Goal: Information Seeking & Learning: Learn about a topic

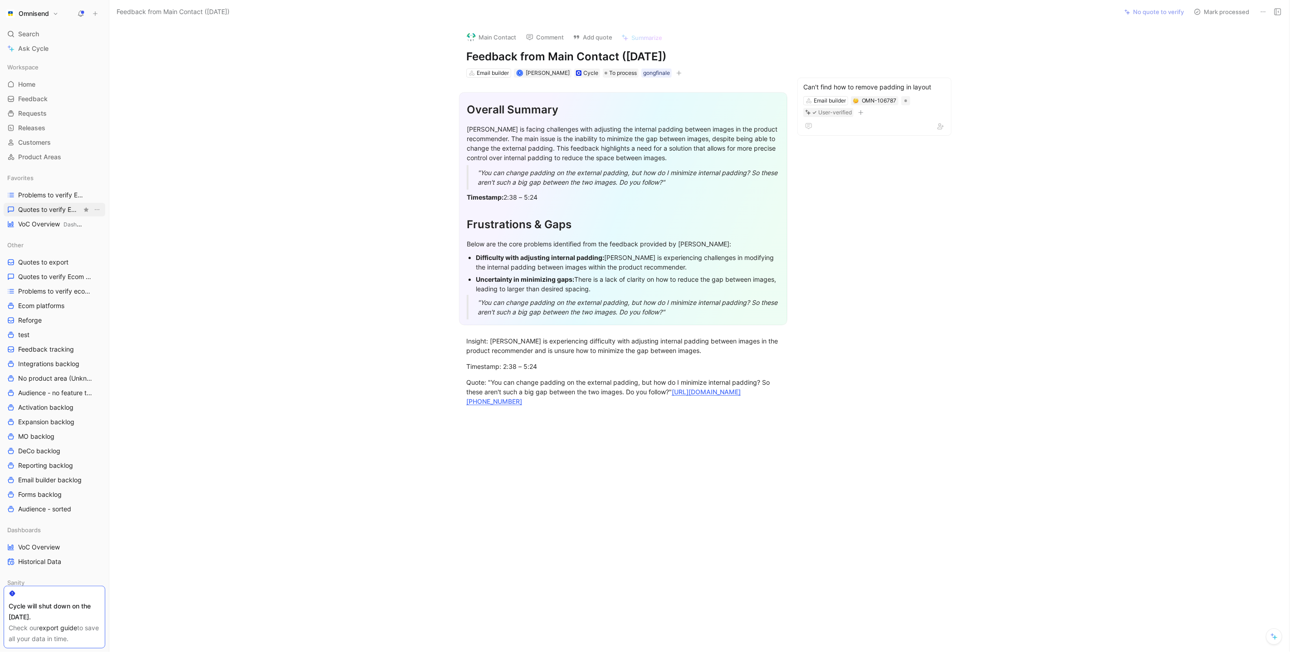
click at [39, 214] on link "Quotes to verify Email builder" at bounding box center [55, 210] width 102 height 14
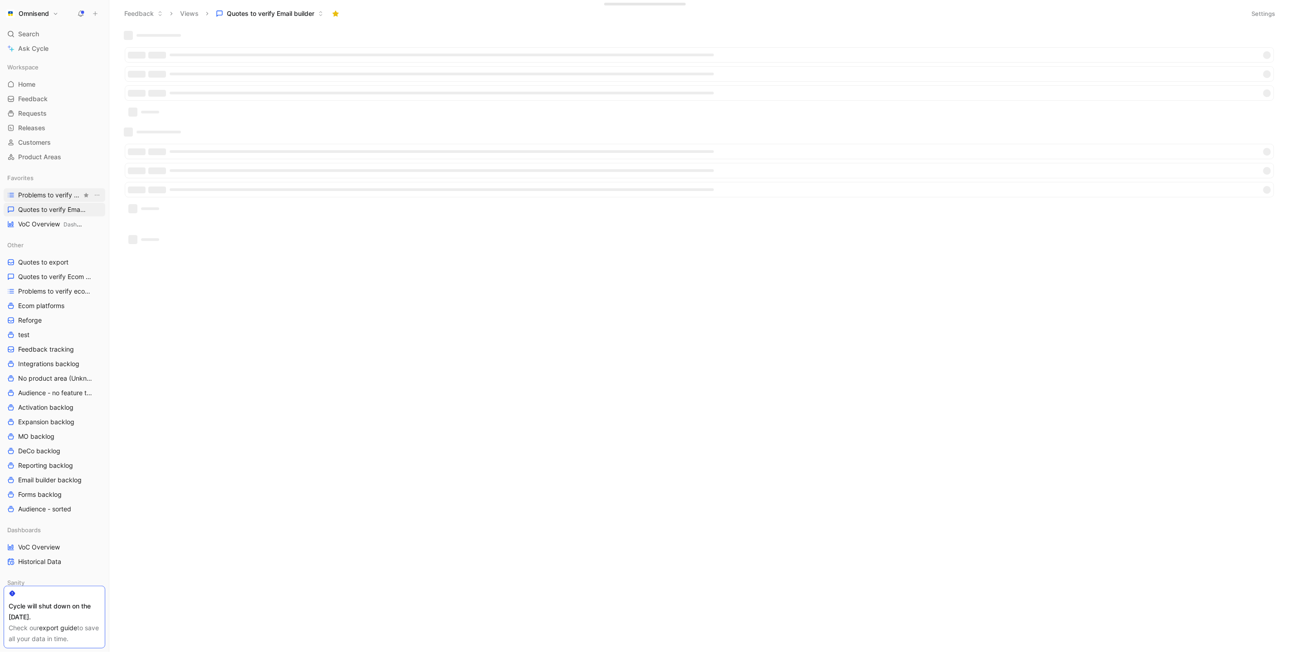
click at [45, 198] on span "Problems to verify Email Builder" at bounding box center [50, 195] width 64 height 9
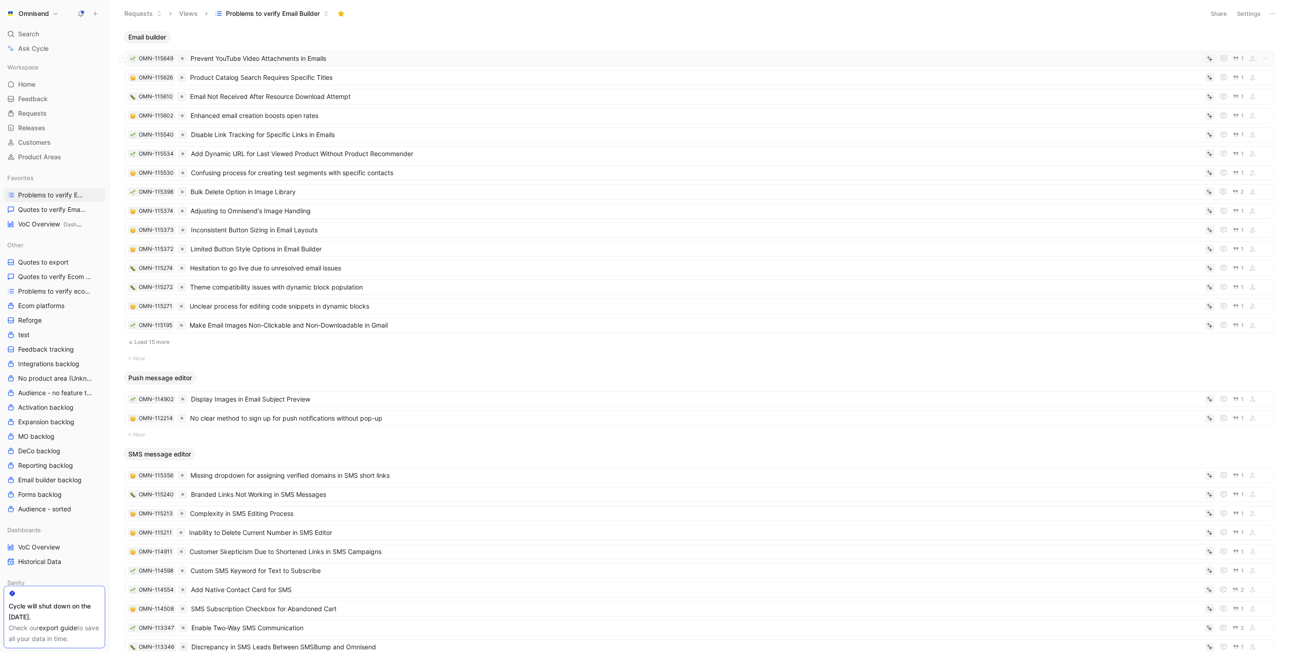
click at [352, 59] on span "Prevent YouTube Video Attachments in Emails" at bounding box center [696, 58] width 1011 height 11
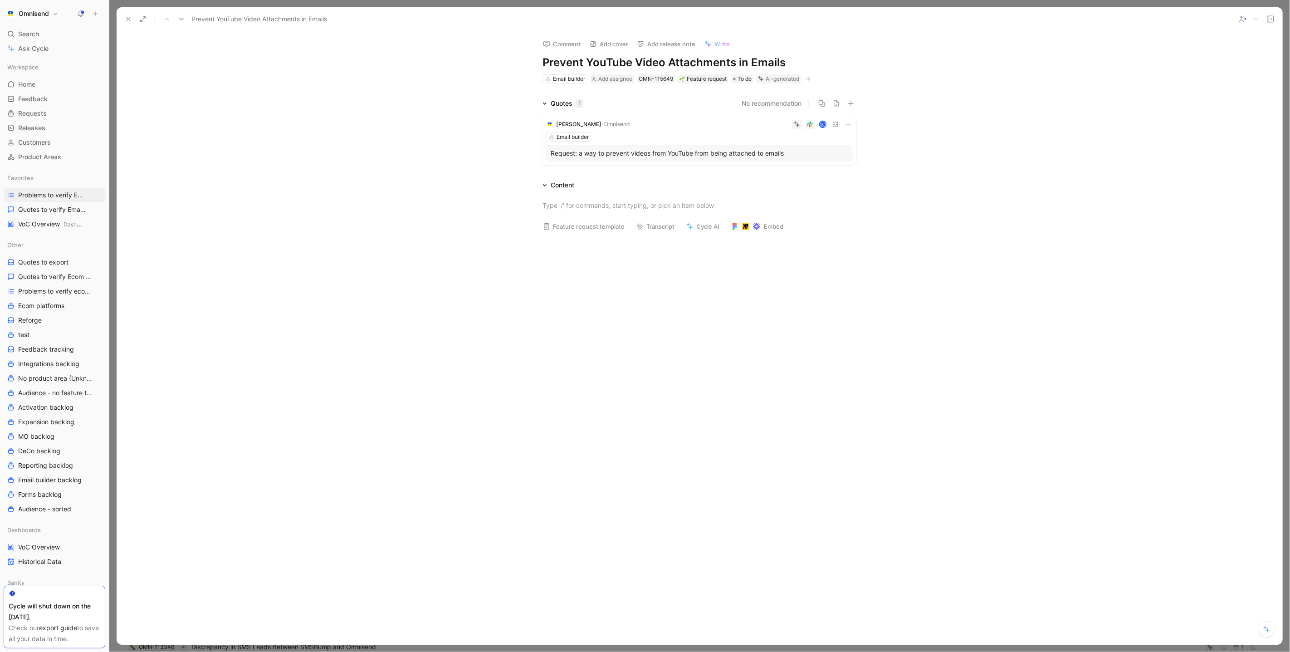
click at [1256, 17] on icon at bounding box center [1255, 18] width 7 height 7
click at [669, 156] on div "Request: a way to prevent videos from YouTube from being attached to emails" at bounding box center [700, 153] width 298 height 11
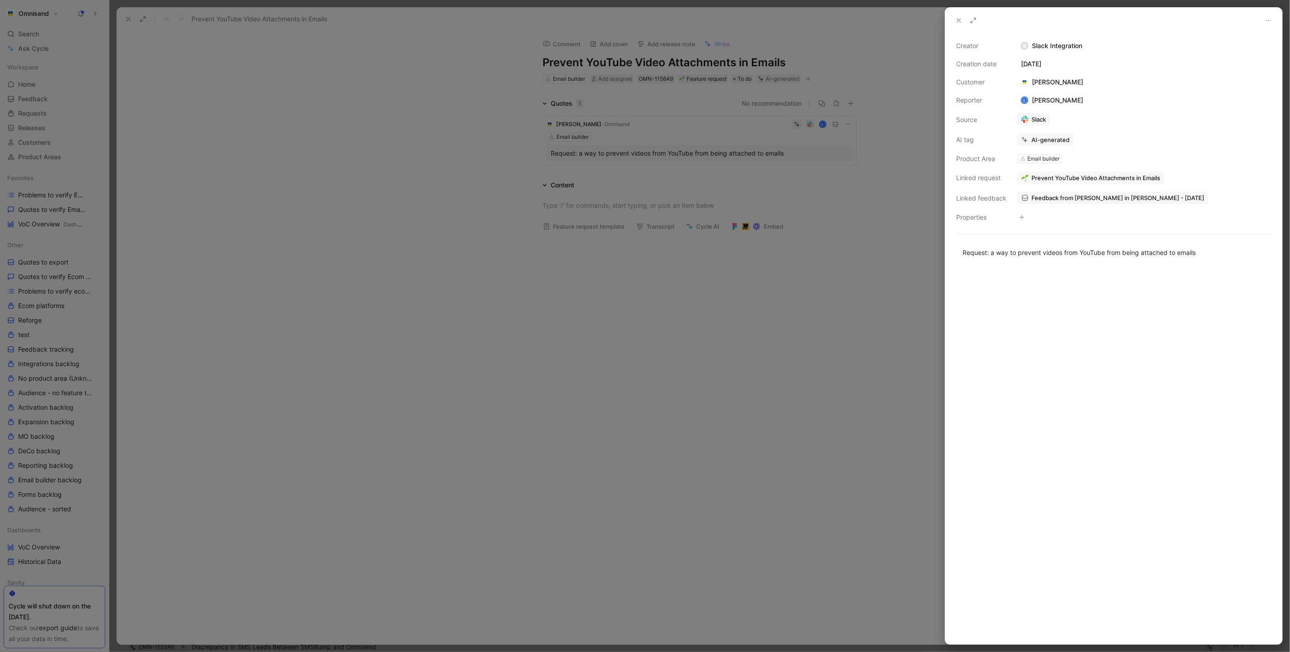
click at [1096, 194] on span "Feedback from [PERSON_NAME] in [PERSON_NAME] - [DATE]" at bounding box center [1117, 198] width 173 height 8
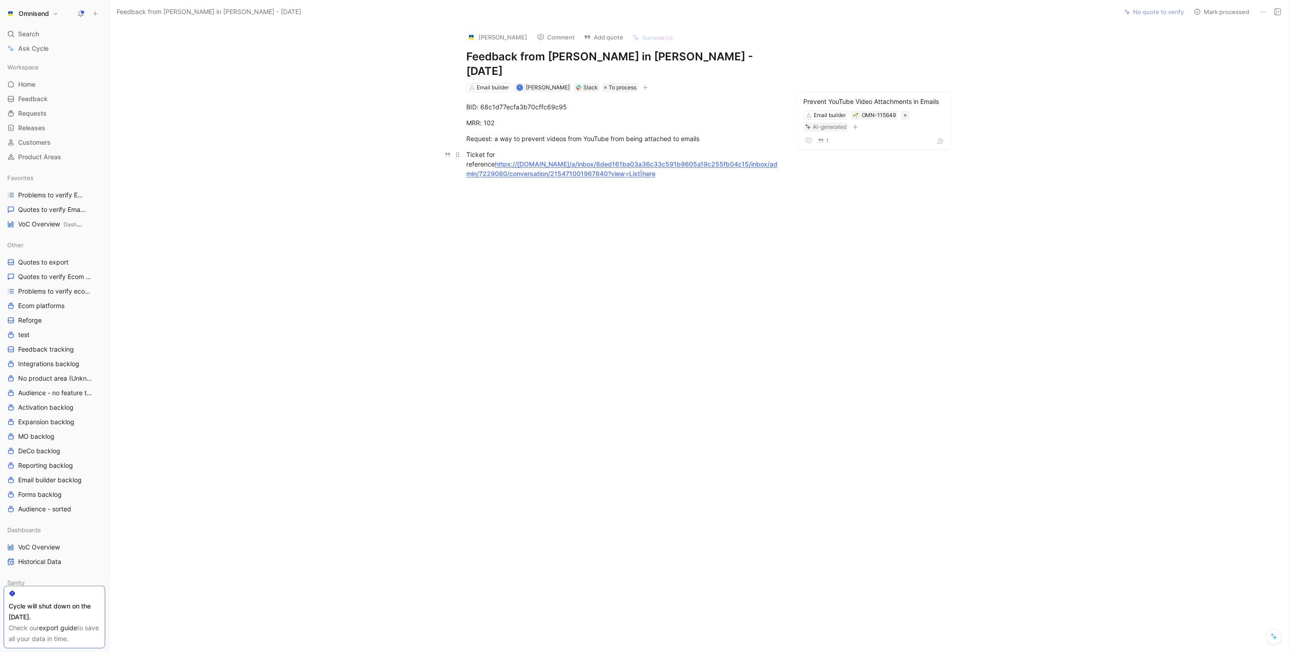
click at [583, 160] on link "https://[DOMAIN_NAME]/a/inbox/8ded161ba03a36c33c591b9605a19c255fb04c15/inbox/ad…" at bounding box center [621, 168] width 311 height 17
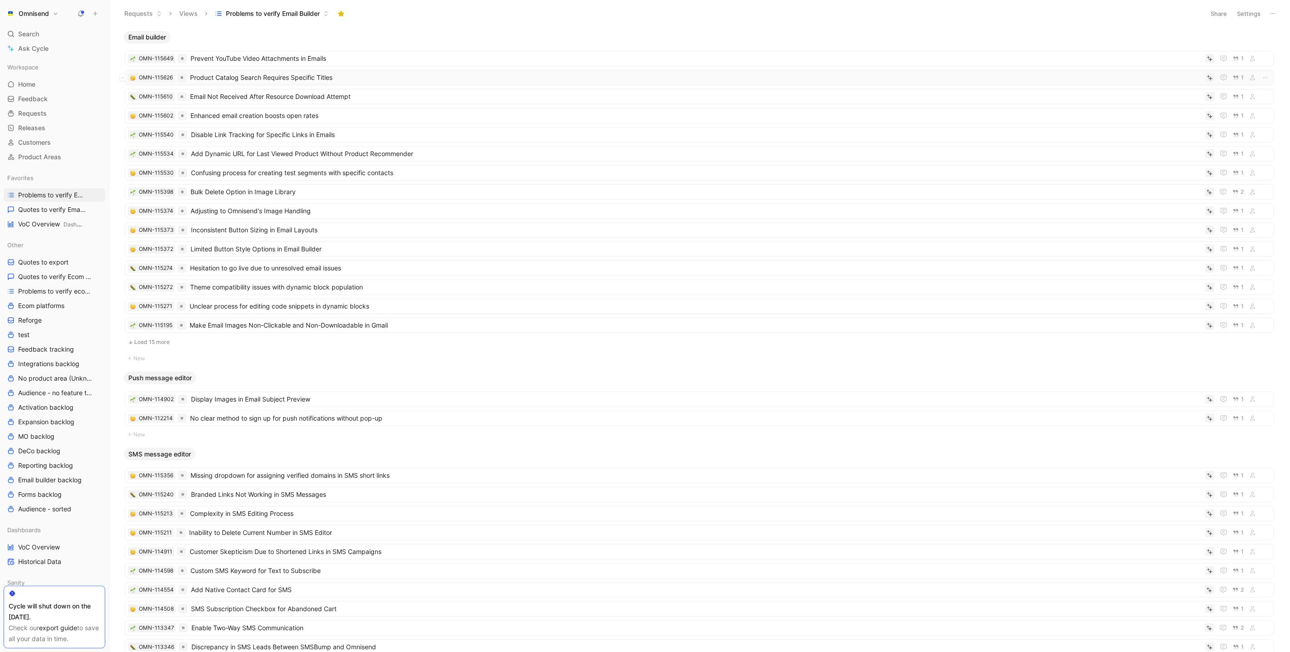
click at [258, 82] on span "Product Catalog Search Requires Specific Titles" at bounding box center [696, 77] width 1012 height 11
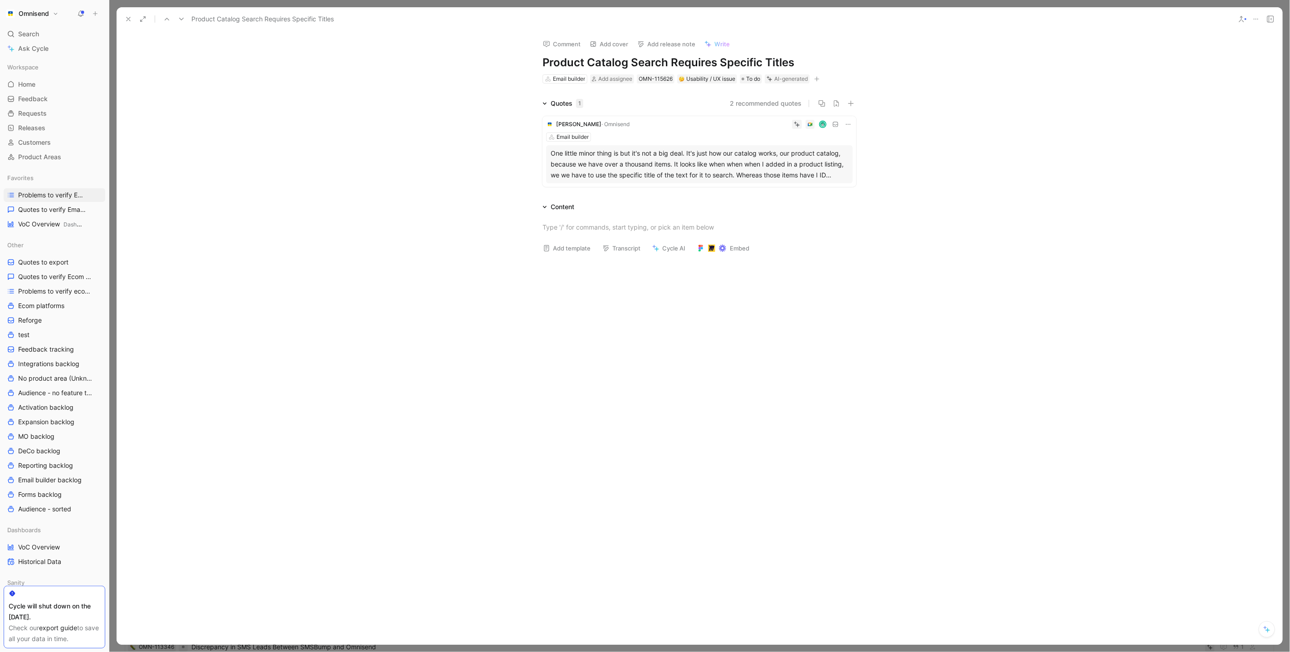
click at [705, 161] on div "One little minor thing is but it's not a big deal. It's just how our catalog wo…" at bounding box center [700, 164] width 298 height 33
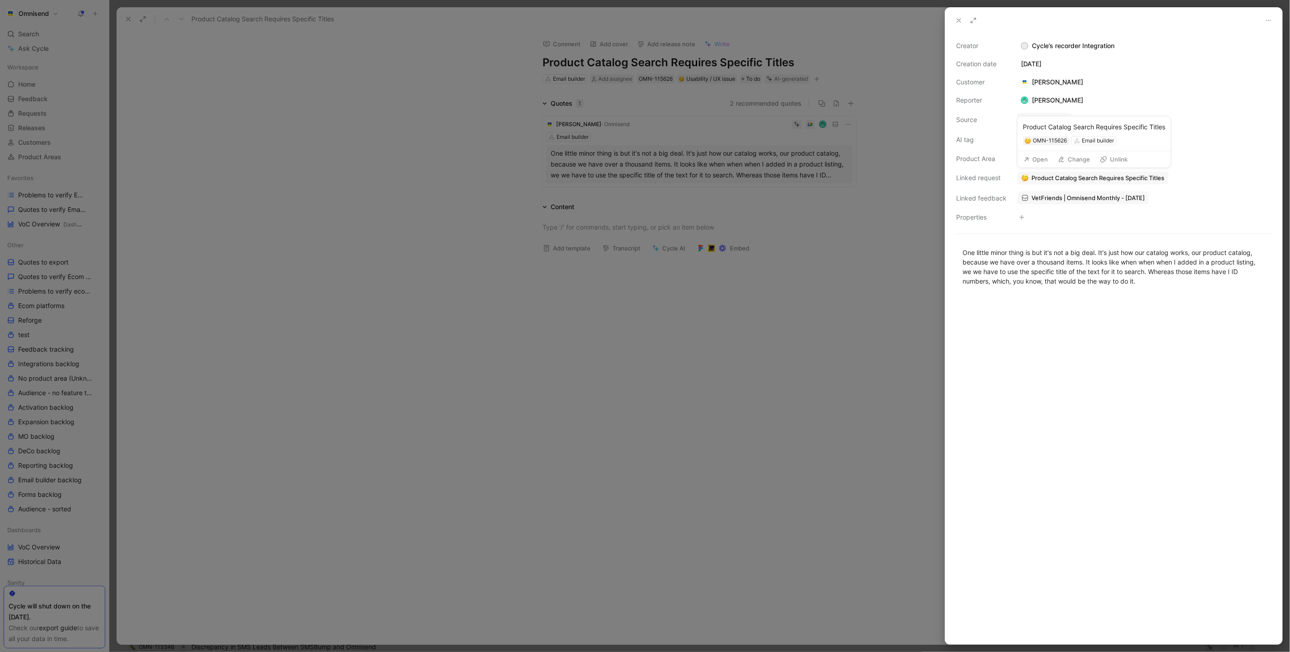
click at [1071, 157] on button "Change" at bounding box center [1074, 159] width 40 height 13
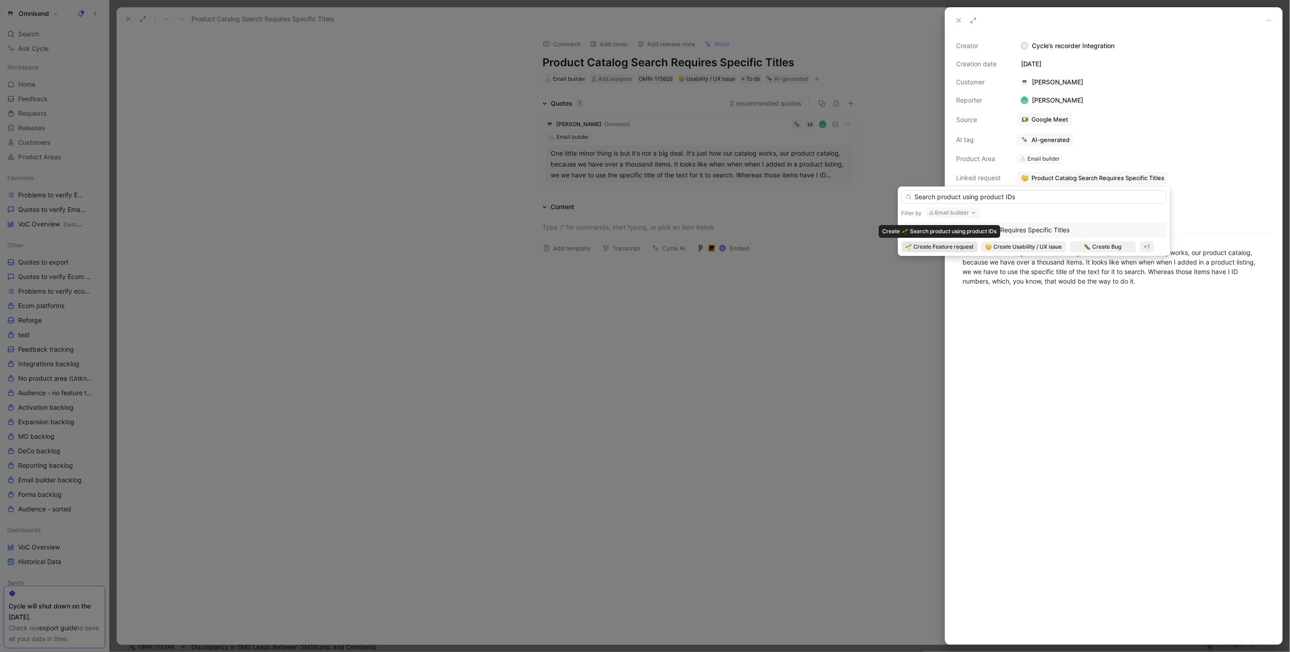
type input "Search product using product IDs"
click at [967, 249] on span "Create Feature request" at bounding box center [944, 246] width 60 height 9
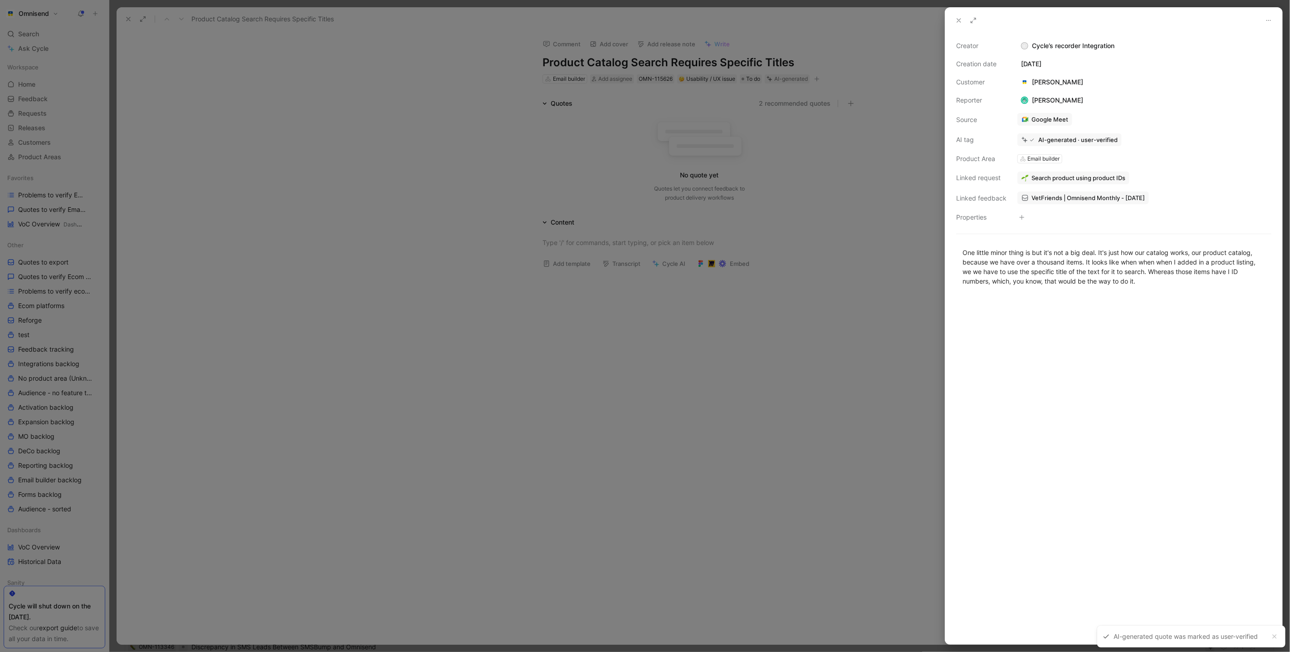
click at [791, 390] on div at bounding box center [645, 326] width 1290 height 652
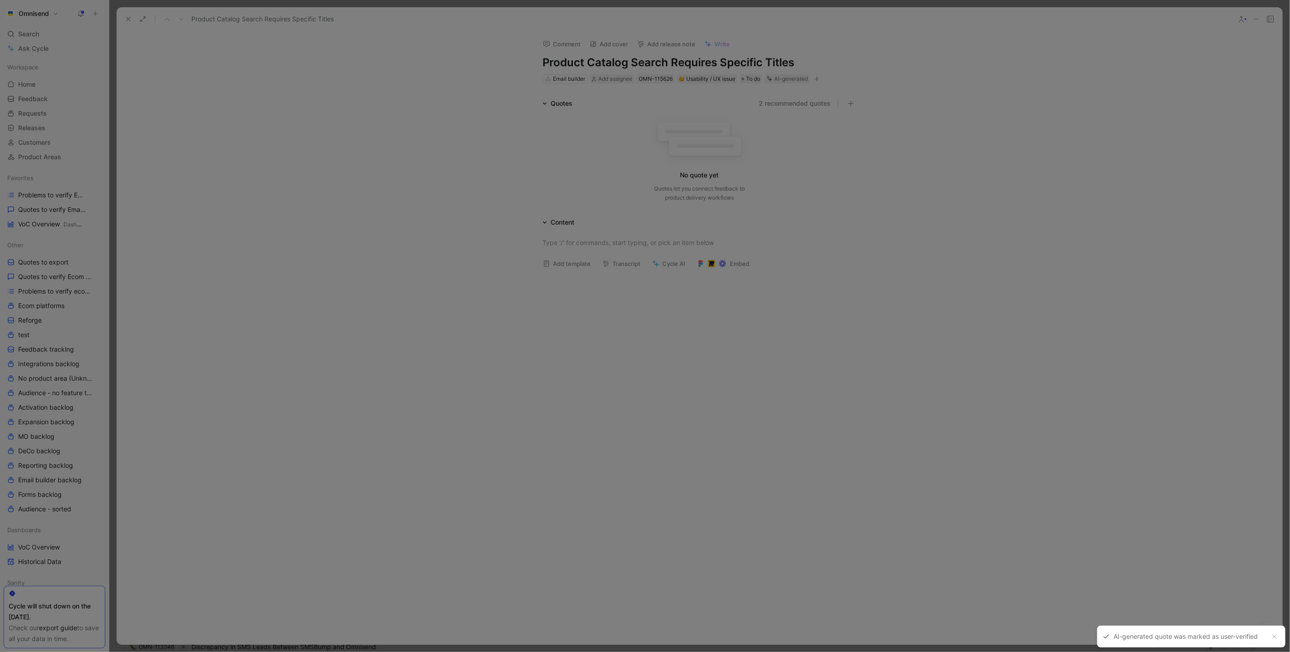
drag, startPoint x: 791, startPoint y: 390, endPoint x: 461, endPoint y: 272, distance: 350.2
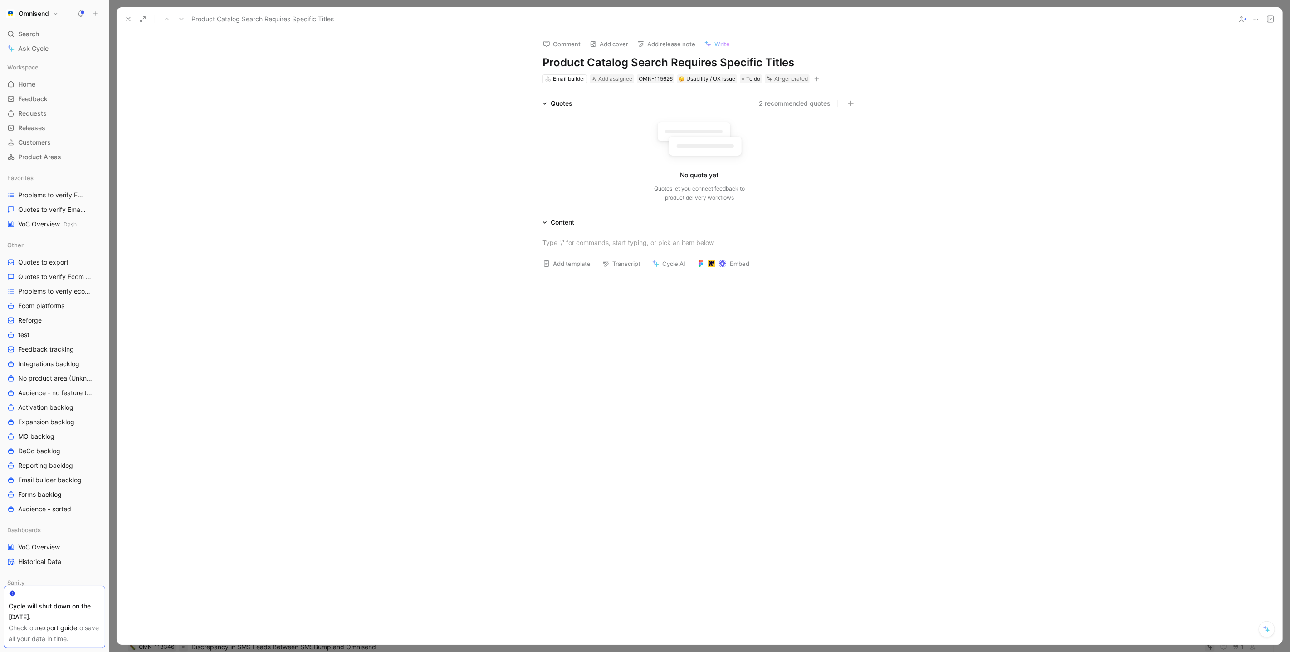
click at [1260, 21] on button at bounding box center [1256, 19] width 13 height 13
click at [1218, 77] on div "Delete" at bounding box center [1218, 78] width 79 height 11
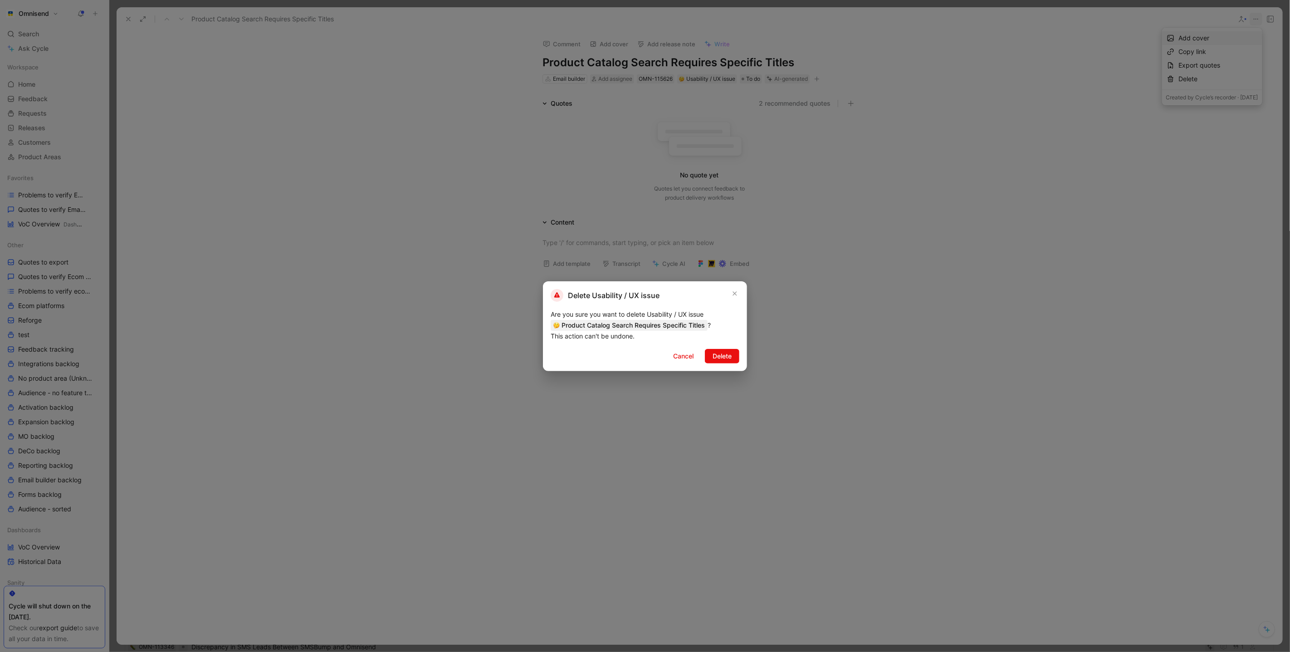
click at [729, 366] on div "Delete Usability / UX issue Are you sure you want to delete Usability / UX issu…" at bounding box center [645, 326] width 204 height 90
click at [727, 359] on span "Delete" at bounding box center [722, 356] width 19 height 11
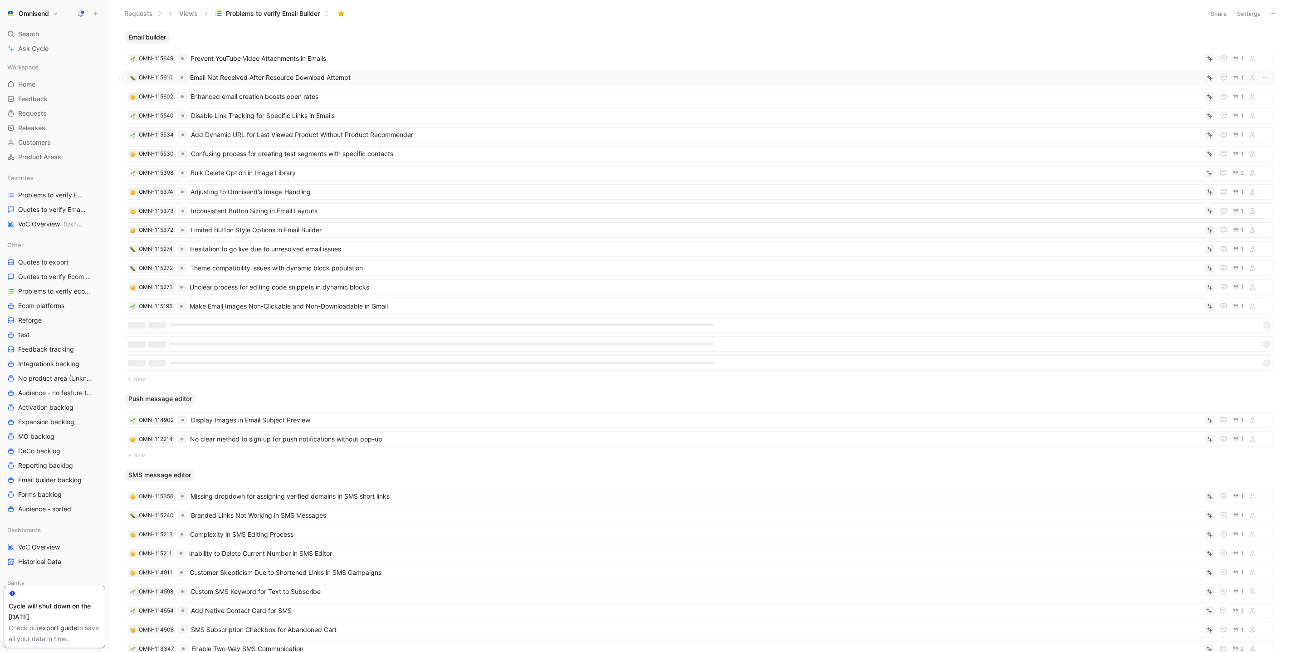
click at [264, 81] on span "Email Not Received After Resource Download Attempt" at bounding box center [696, 77] width 1012 height 11
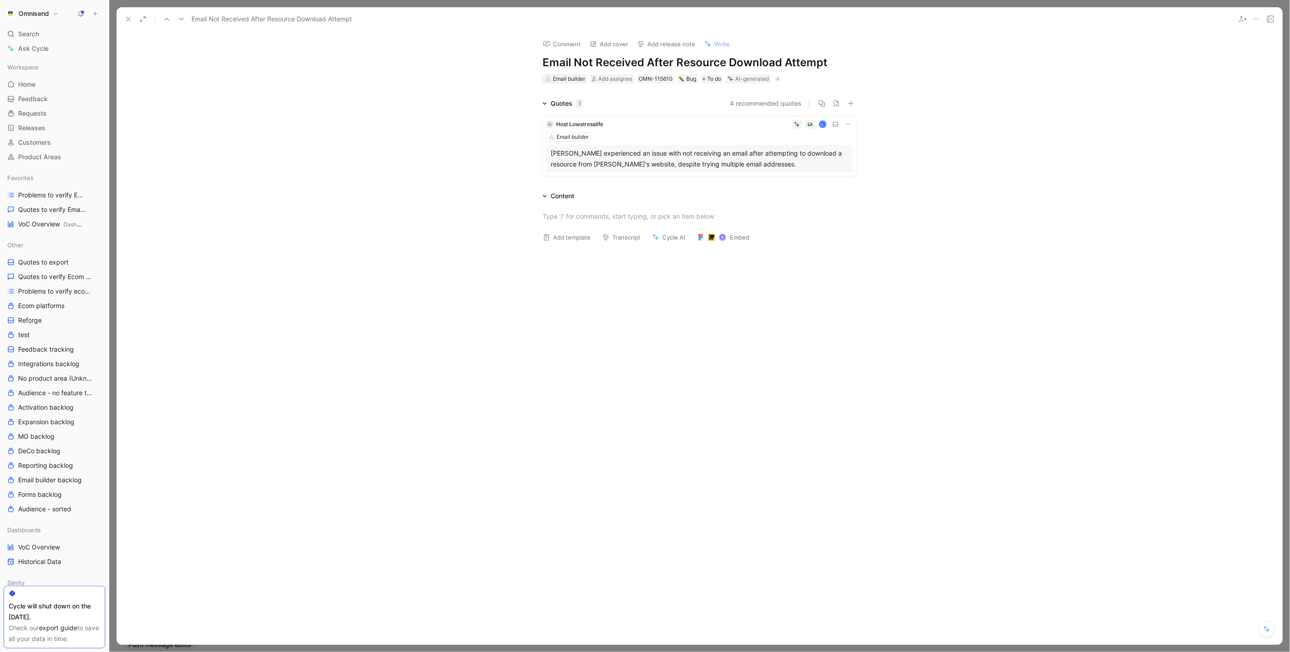
click at [567, 75] on div "Email builder" at bounding box center [569, 78] width 32 height 9
click at [128, 19] on use at bounding box center [129, 19] width 4 height 4
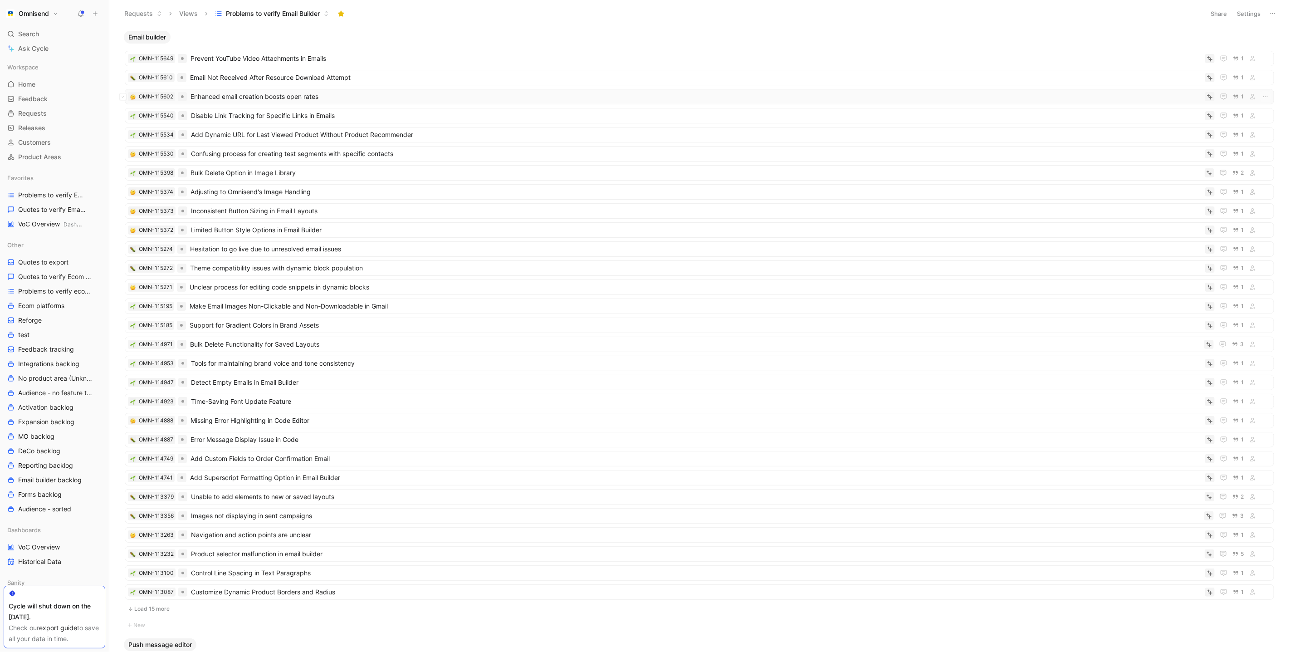
click at [289, 99] on span "Enhanced email creation boosts open rates" at bounding box center [696, 96] width 1011 height 11
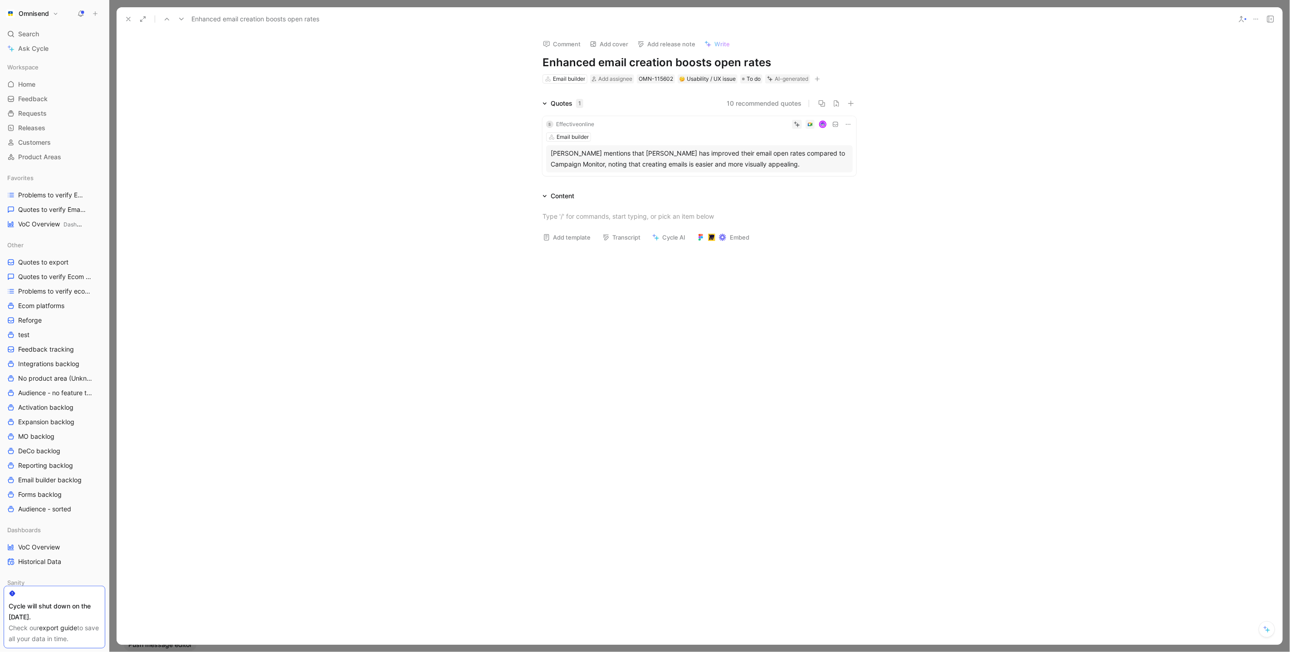
click at [686, 163] on div "[PERSON_NAME] mentions that [PERSON_NAME] has improved their email open rates c…" at bounding box center [700, 159] width 298 height 22
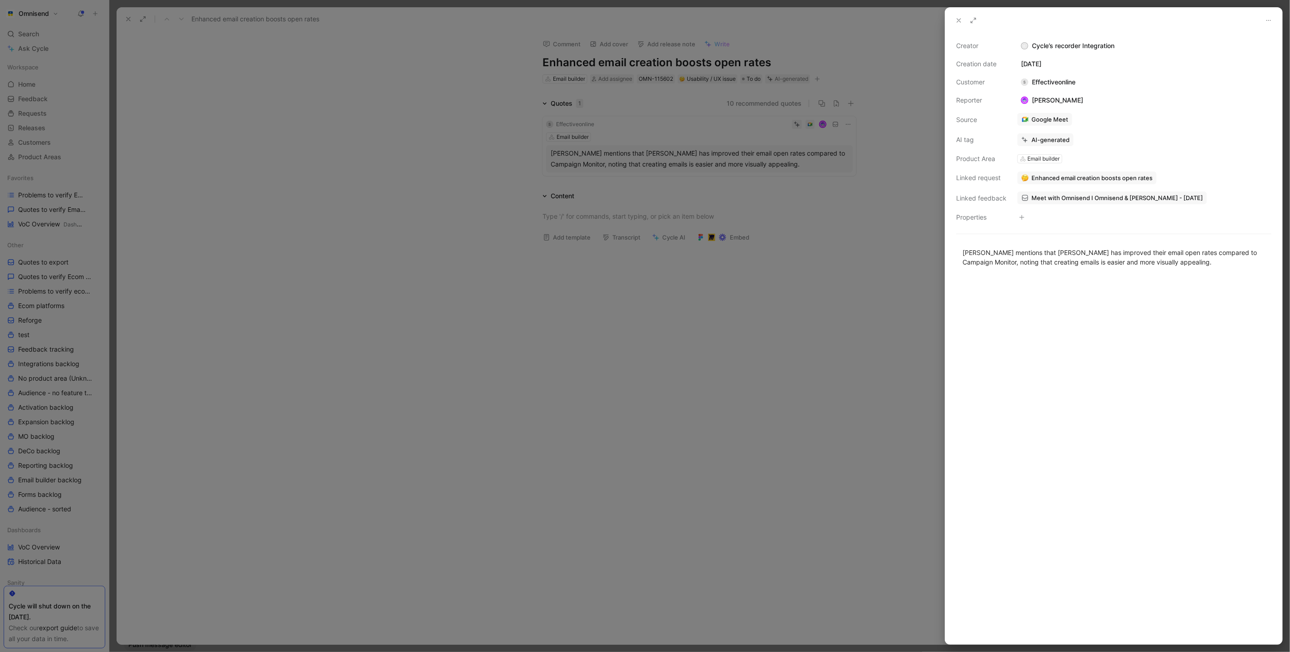
click at [954, 17] on button at bounding box center [959, 20] width 13 height 13
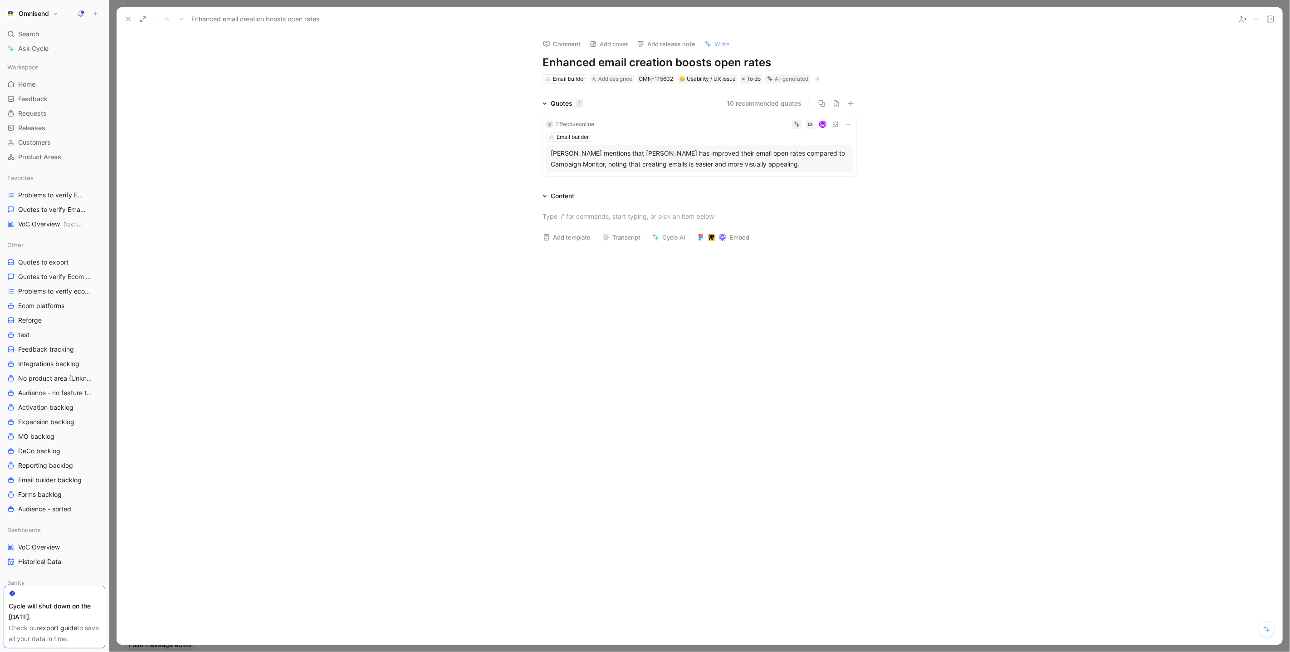
click at [1257, 20] on icon at bounding box center [1255, 18] width 7 height 7
click at [1179, 83] on div "Delete" at bounding box center [1218, 78] width 79 height 11
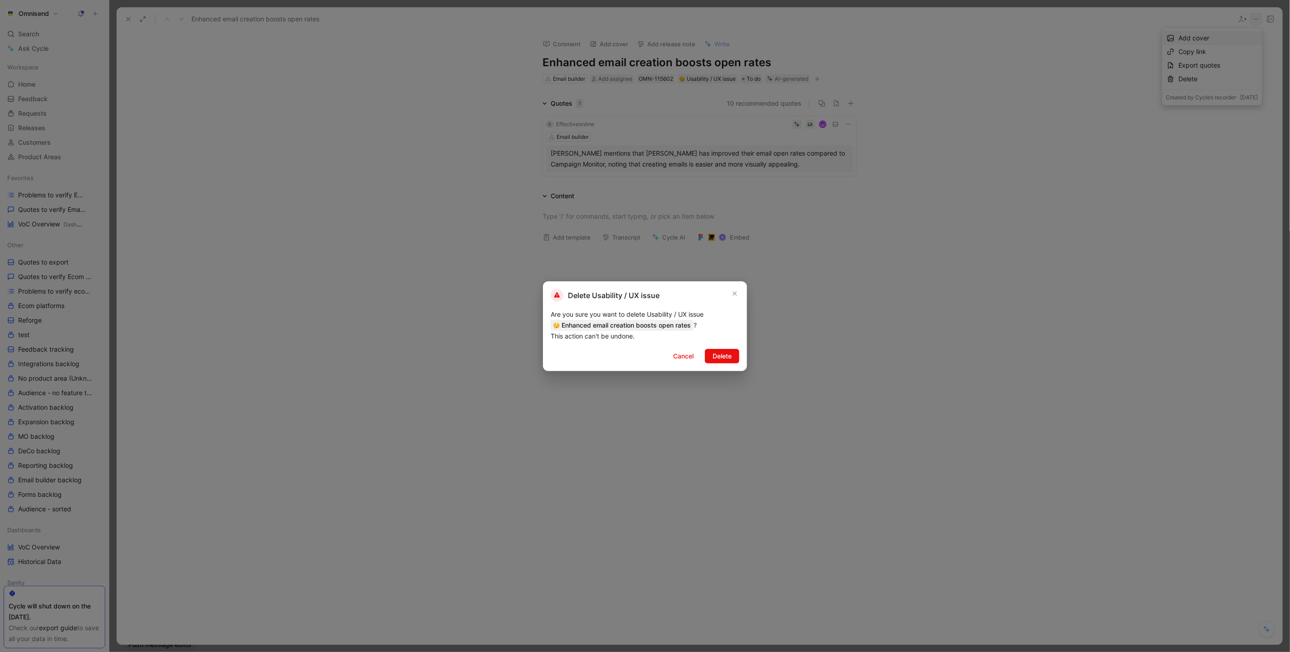
click at [785, 317] on div at bounding box center [645, 326] width 1290 height 652
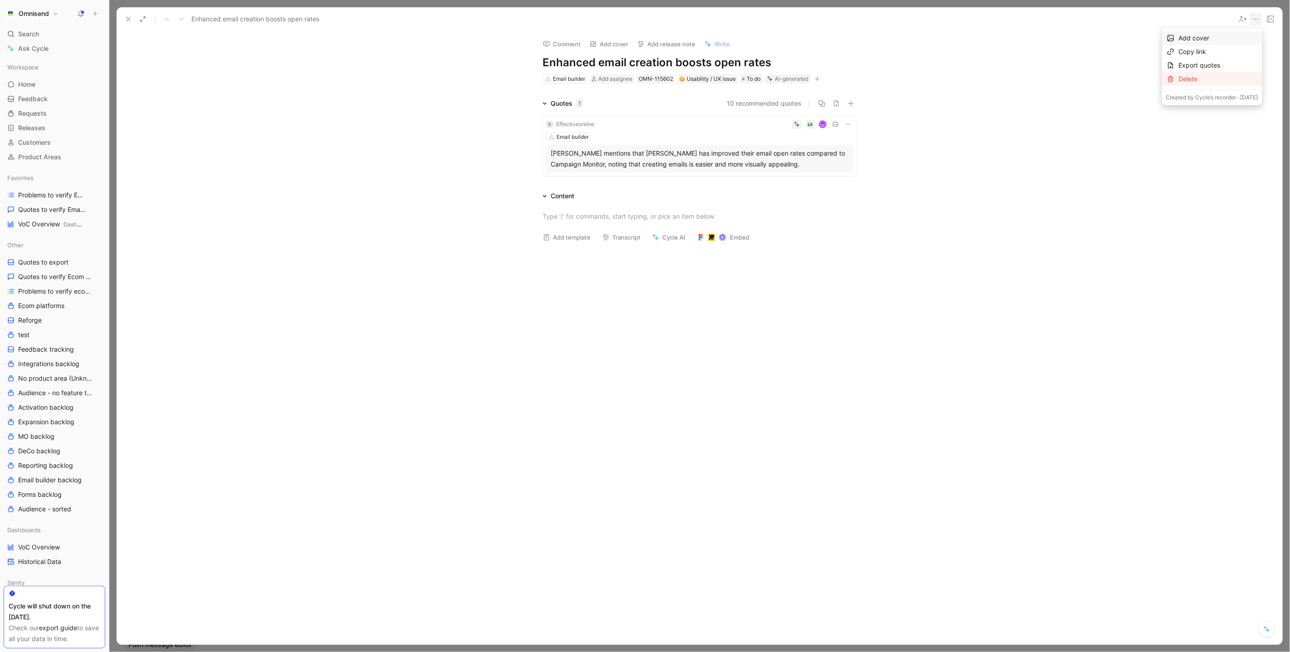
click at [1179, 76] on div "Delete" at bounding box center [1218, 78] width 79 height 11
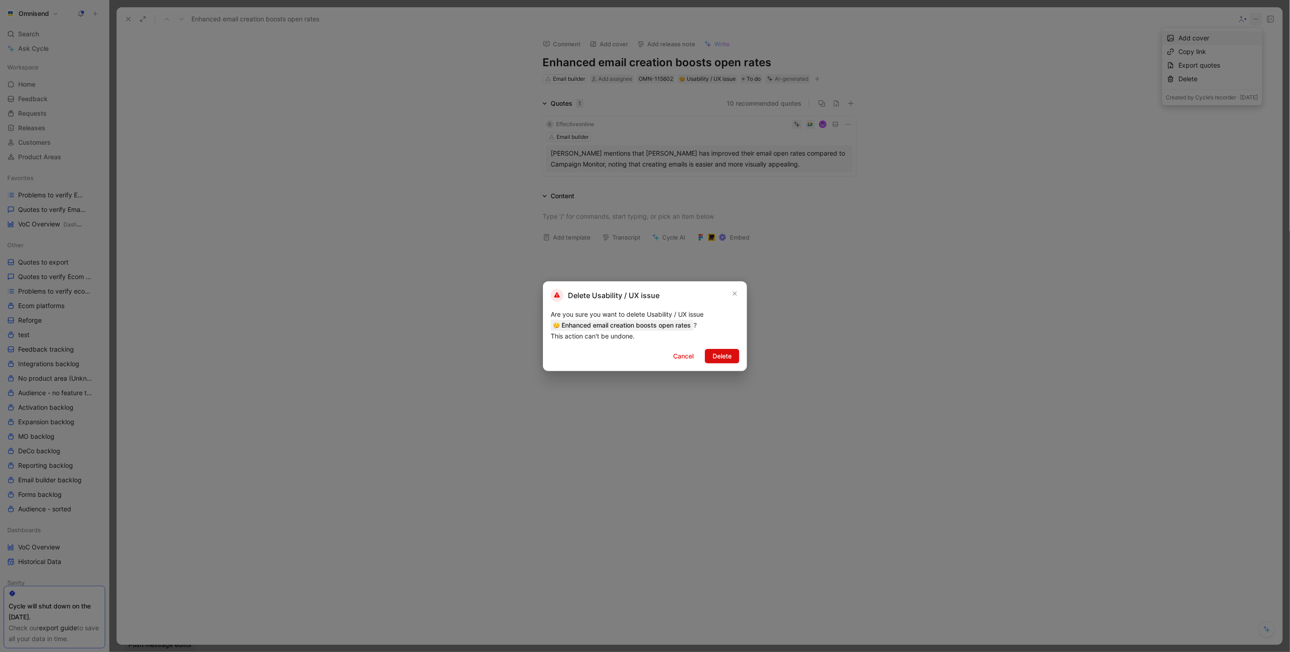
click at [720, 354] on span "Delete" at bounding box center [722, 356] width 19 height 11
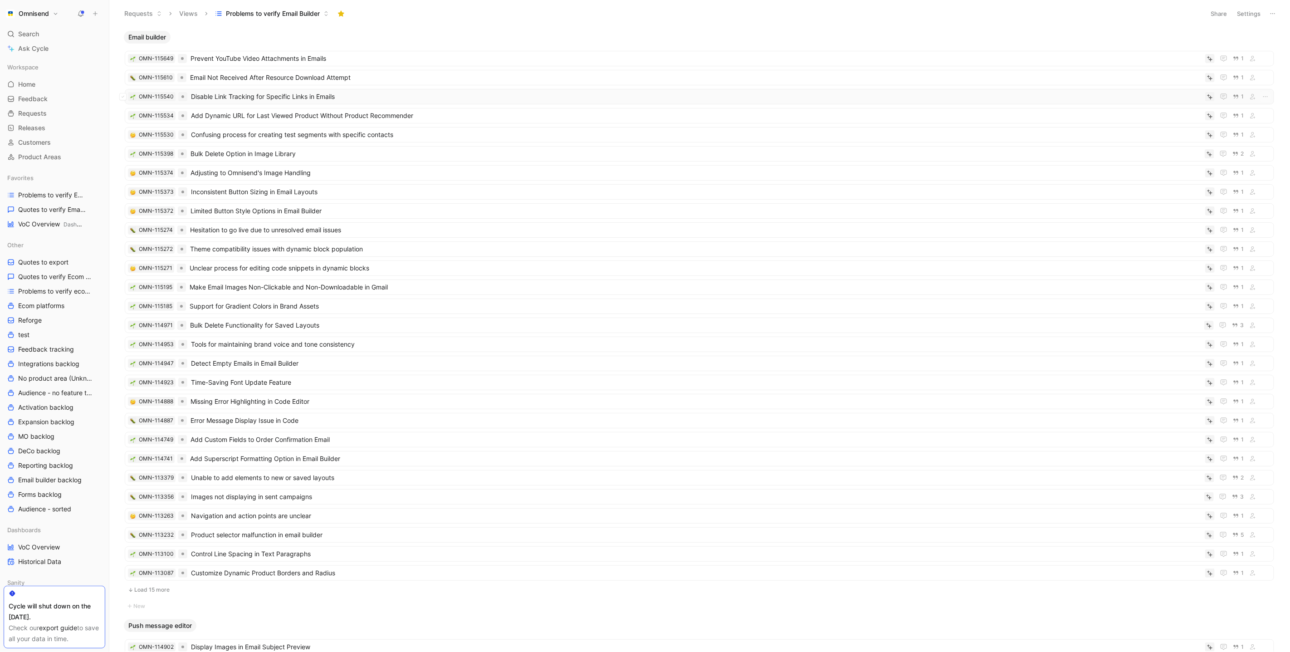
click at [215, 95] on span "Disable Link Tracking for Specific Links in Emails" at bounding box center [696, 96] width 1011 height 11
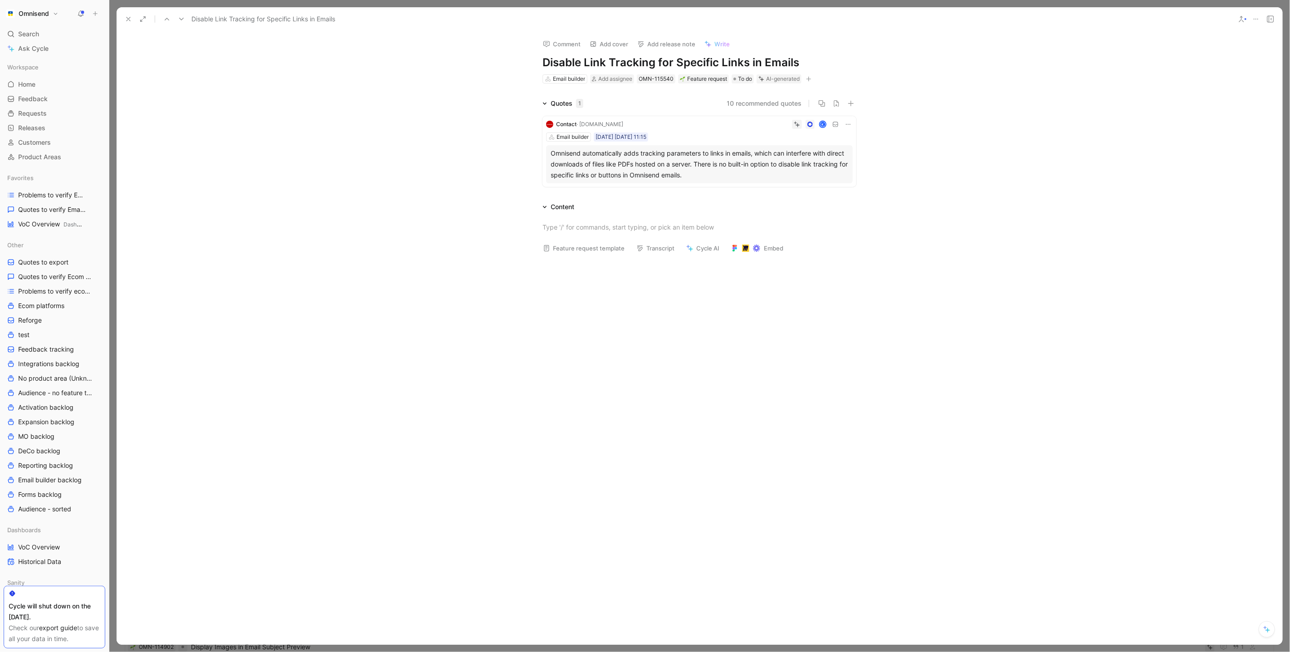
click at [728, 168] on div "Omnisend automatically adds tracking parameters to links in emails, which can i…" at bounding box center [700, 164] width 298 height 33
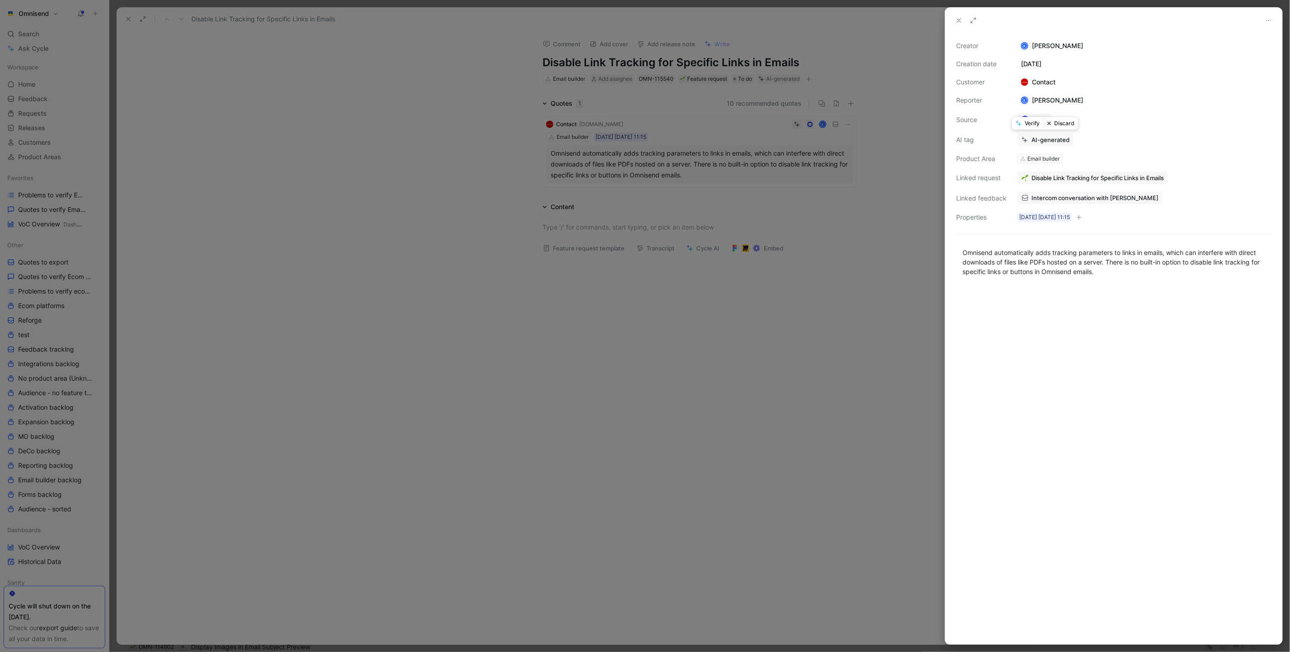
click at [1030, 125] on button "Verify" at bounding box center [1027, 123] width 31 height 13
click at [325, 50] on div at bounding box center [645, 326] width 1290 height 652
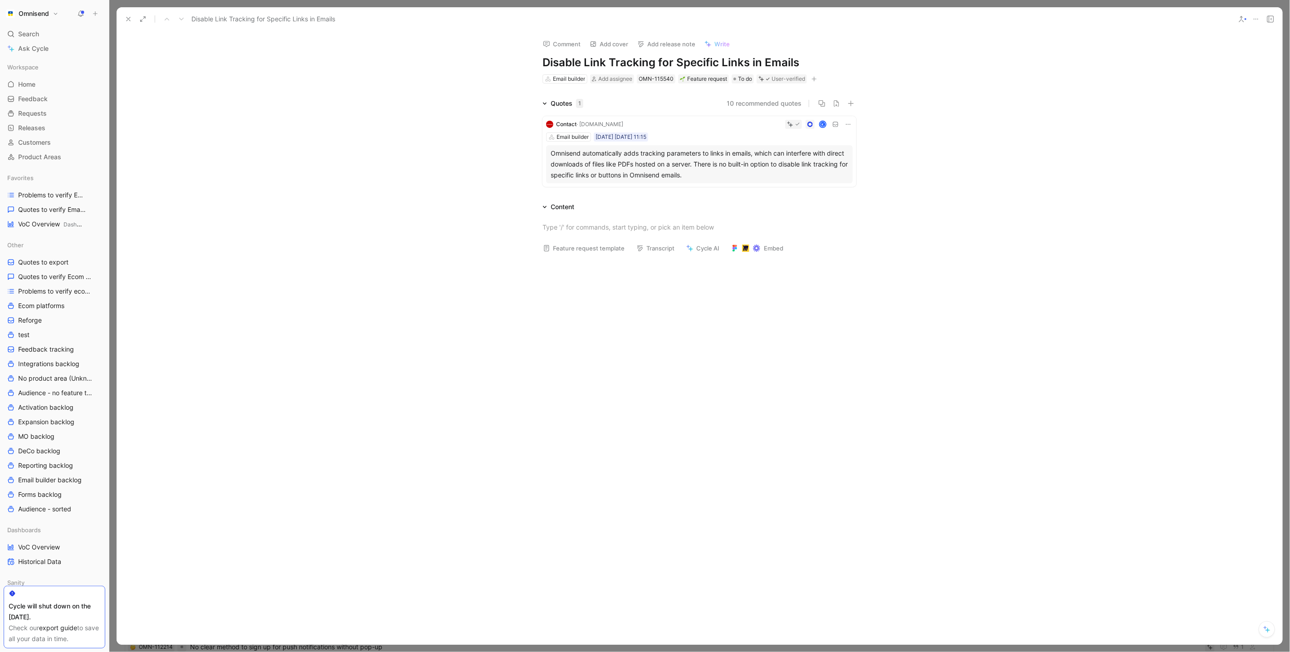
click at [130, 15] on icon at bounding box center [128, 18] width 7 height 7
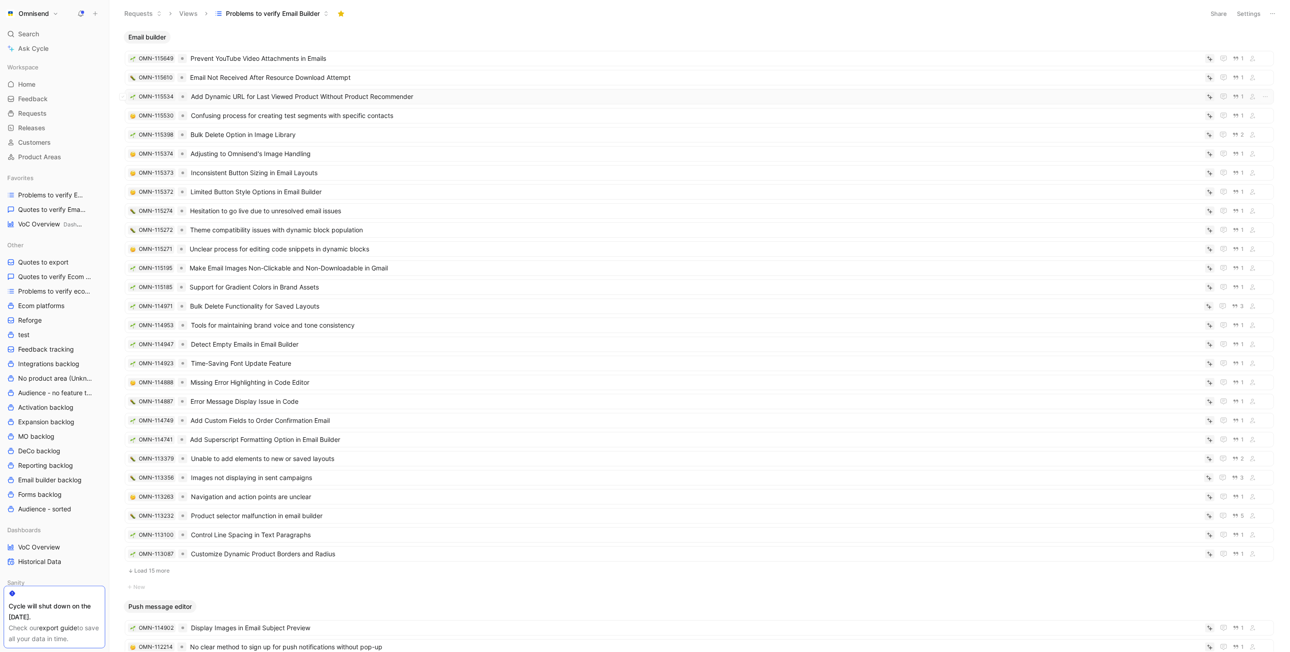
click at [249, 99] on span "Add Dynamic URL for Last Viewed Product Without Product Recommender" at bounding box center [696, 96] width 1011 height 11
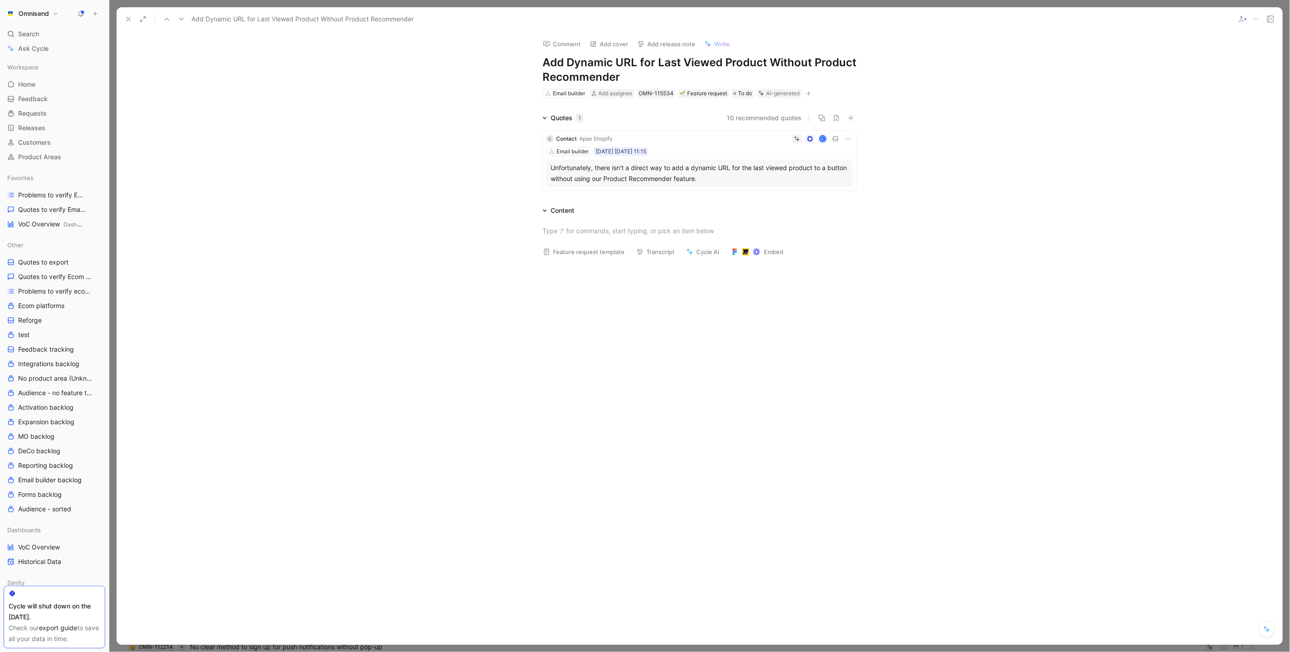
click at [746, 175] on div "Unfortunately, there isn't a direct way to add a dynamic URL for the last viewe…" at bounding box center [700, 173] width 298 height 22
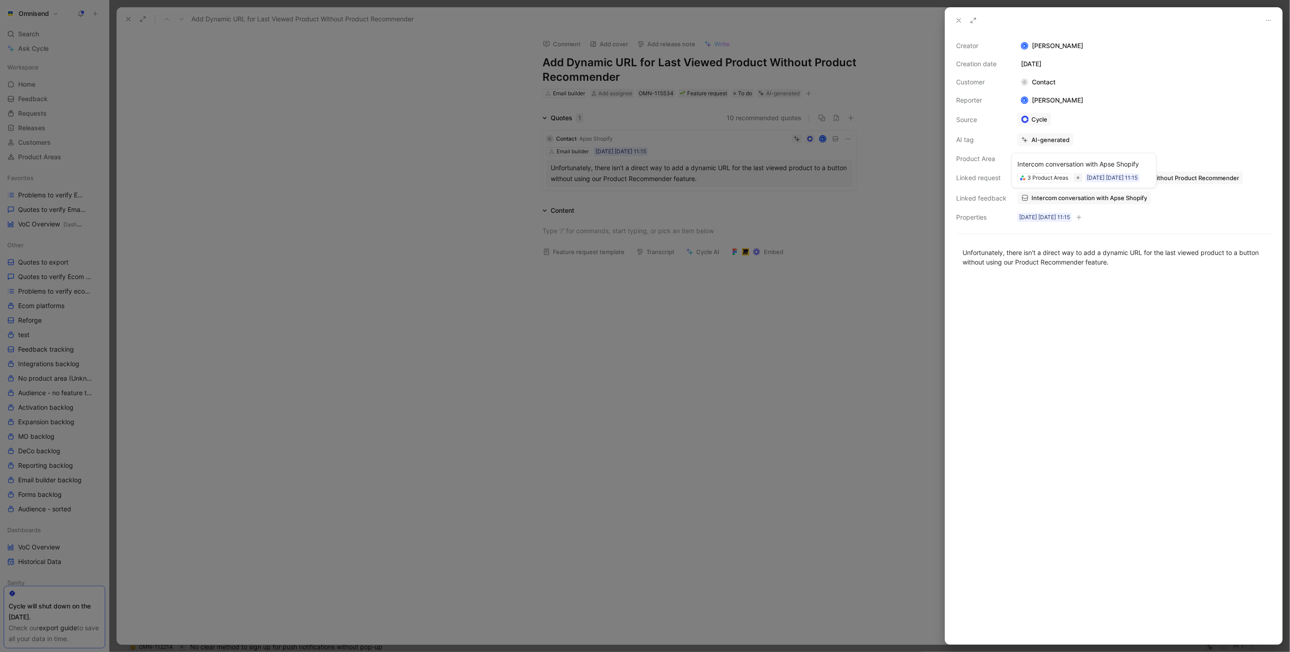
click at [1070, 200] on span "Intercom conversation with Apse Shopify" at bounding box center [1089, 198] width 116 height 8
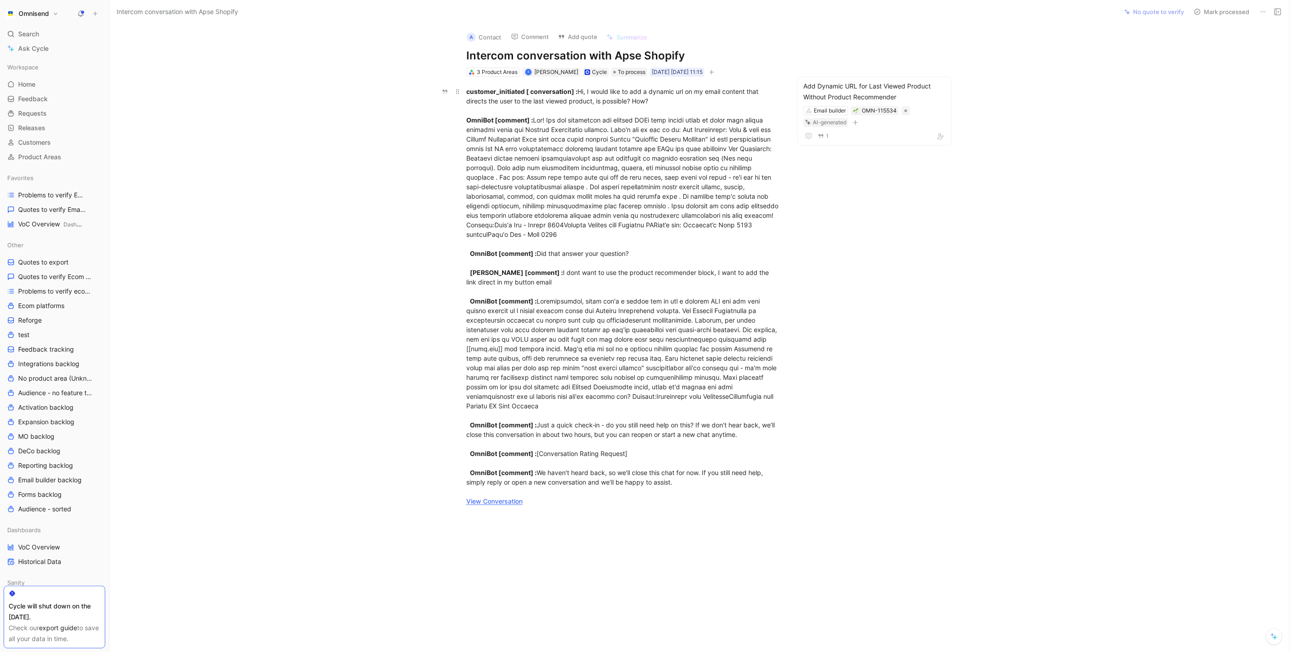
click at [500, 499] on link "View Conversation" at bounding box center [494, 501] width 56 height 8
click at [494, 501] on link "View Conversation" at bounding box center [494, 501] width 56 height 8
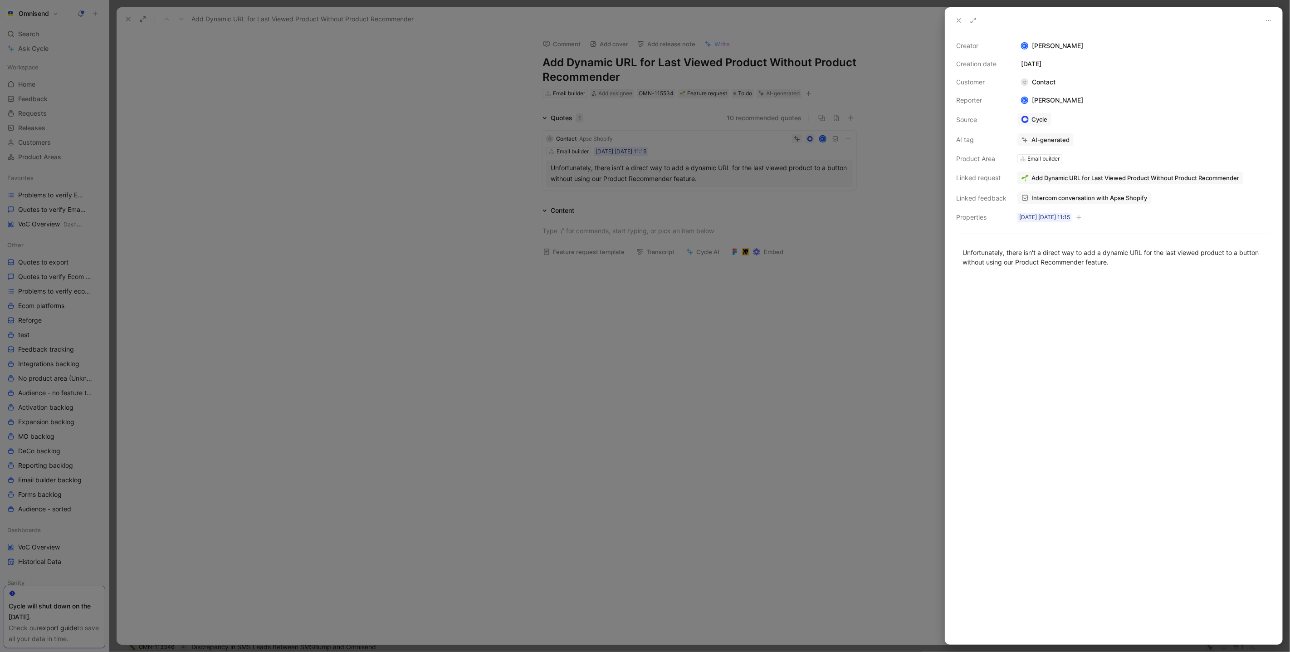
click at [441, 173] on div at bounding box center [645, 326] width 1290 height 652
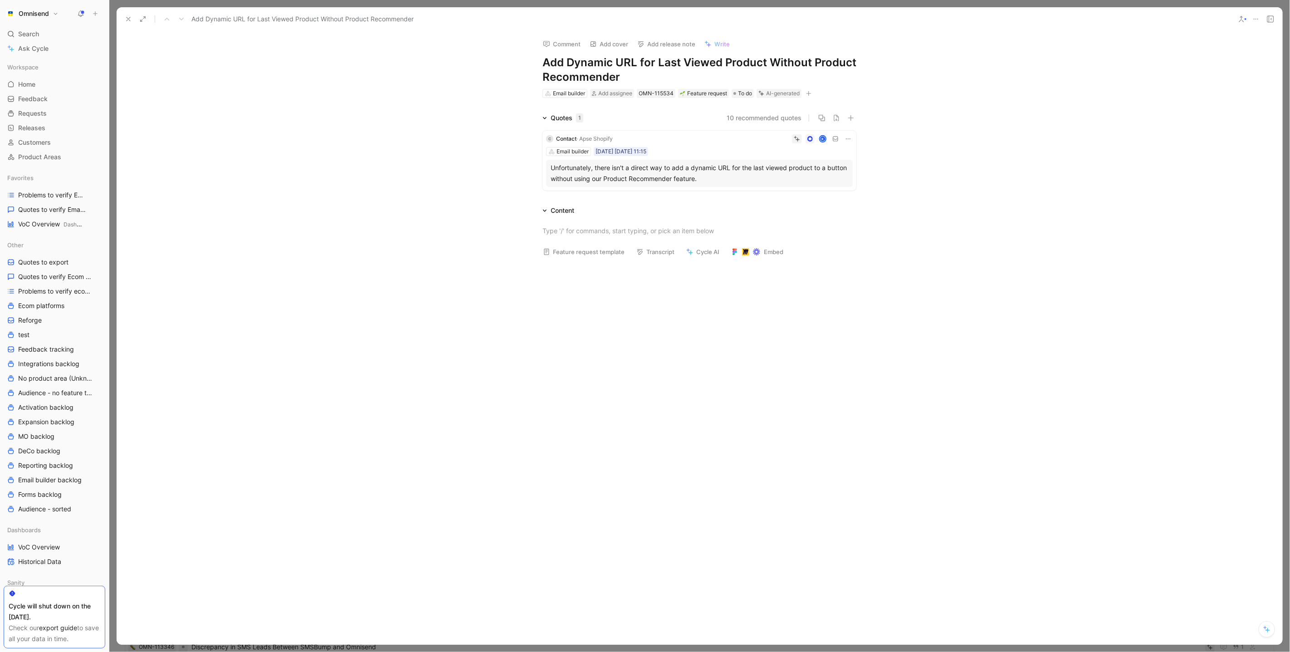
click at [1256, 17] on icon at bounding box center [1255, 18] width 7 height 7
click at [1228, 79] on div "Delete" at bounding box center [1217, 78] width 83 height 11
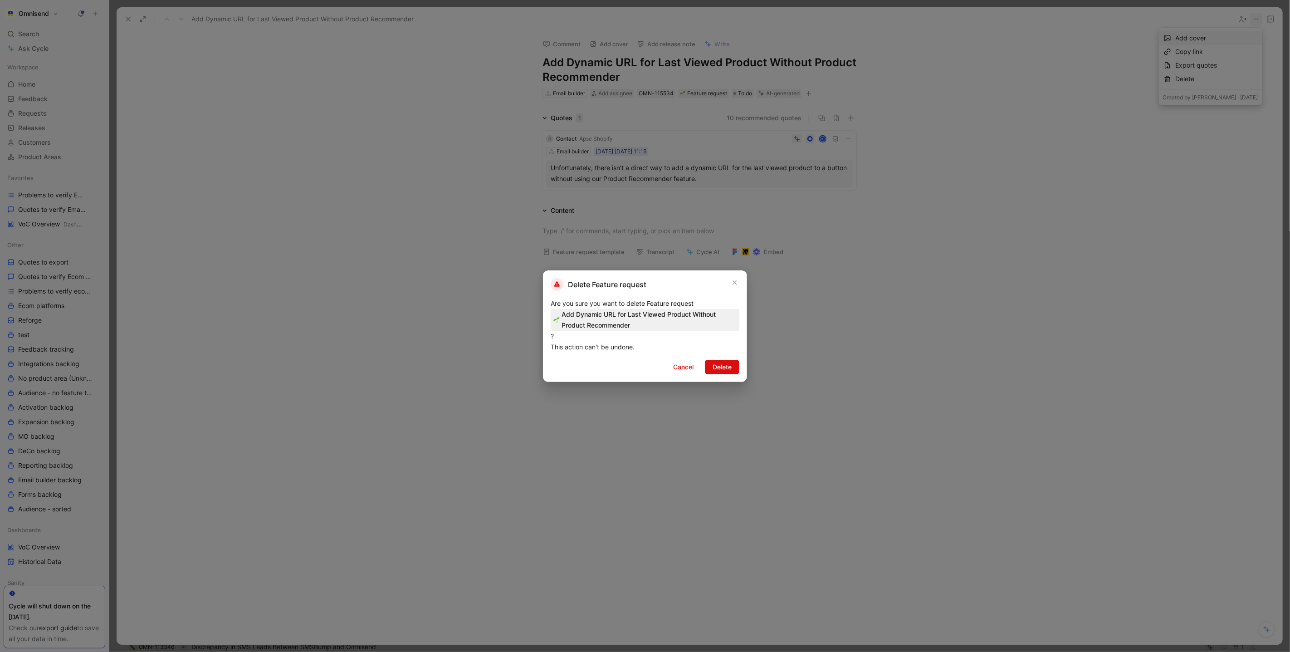
click at [723, 360] on button "Delete" at bounding box center [722, 367] width 34 height 15
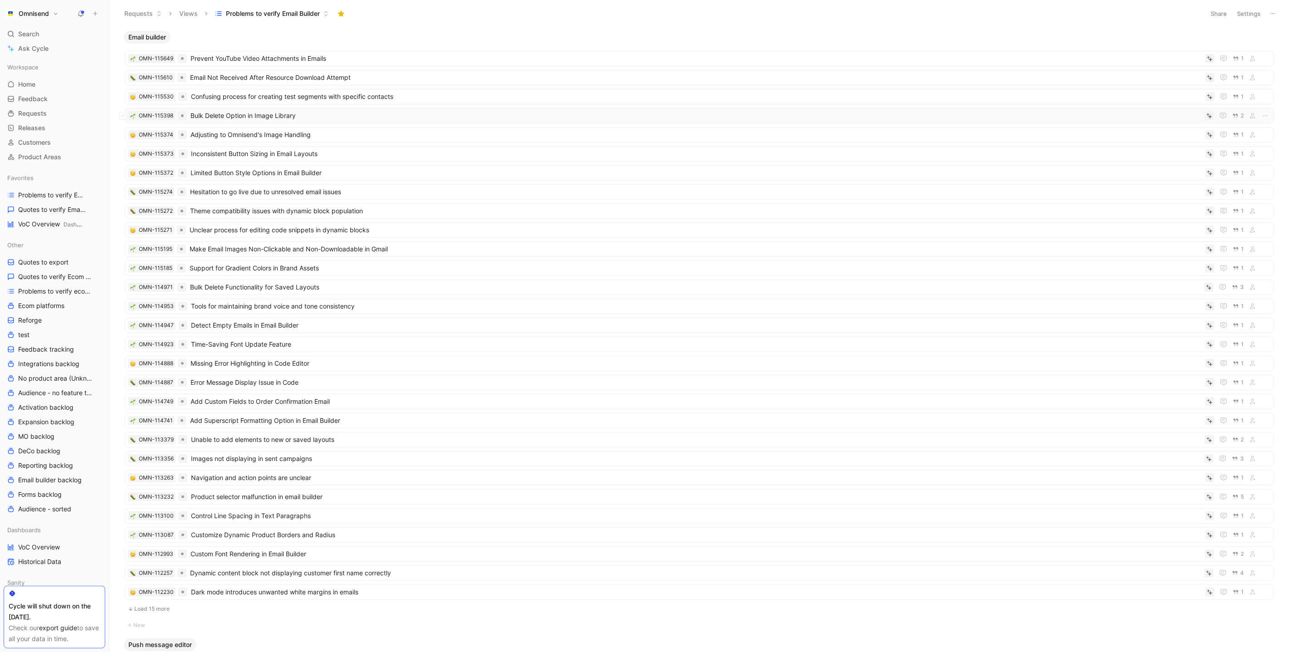
click at [316, 114] on span "Bulk Delete Option in Image Library" at bounding box center [696, 115] width 1011 height 11
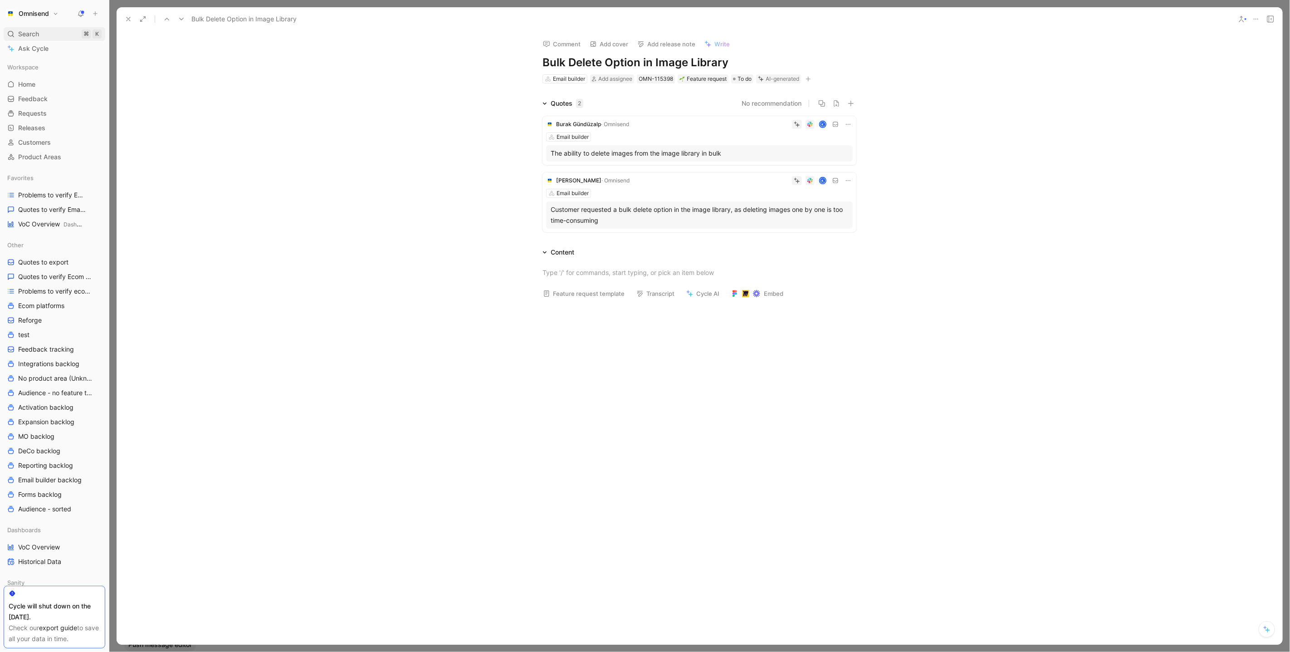
click at [28, 30] on span "Search" at bounding box center [28, 34] width 21 height 11
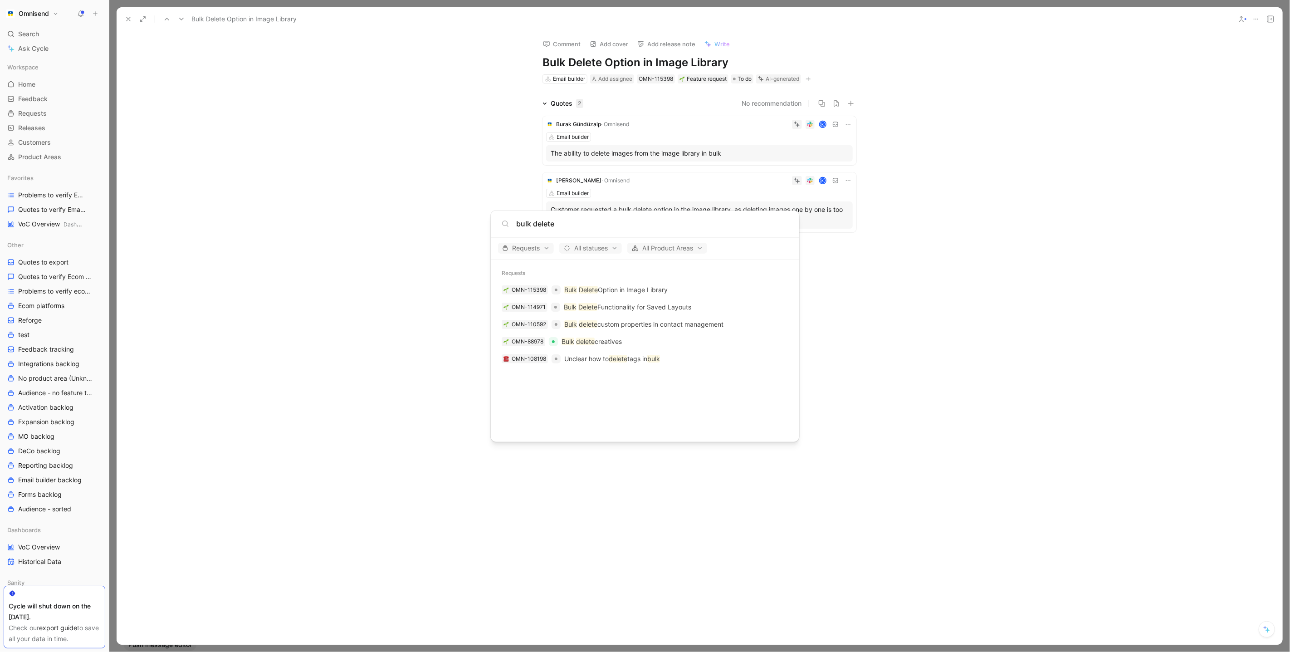
type input "bulk delete"
click at [889, 311] on body "Omnisend Search ⌘ K Ask Cycle Workspace Home G then H Feedback G then F Request…" at bounding box center [645, 326] width 1290 height 652
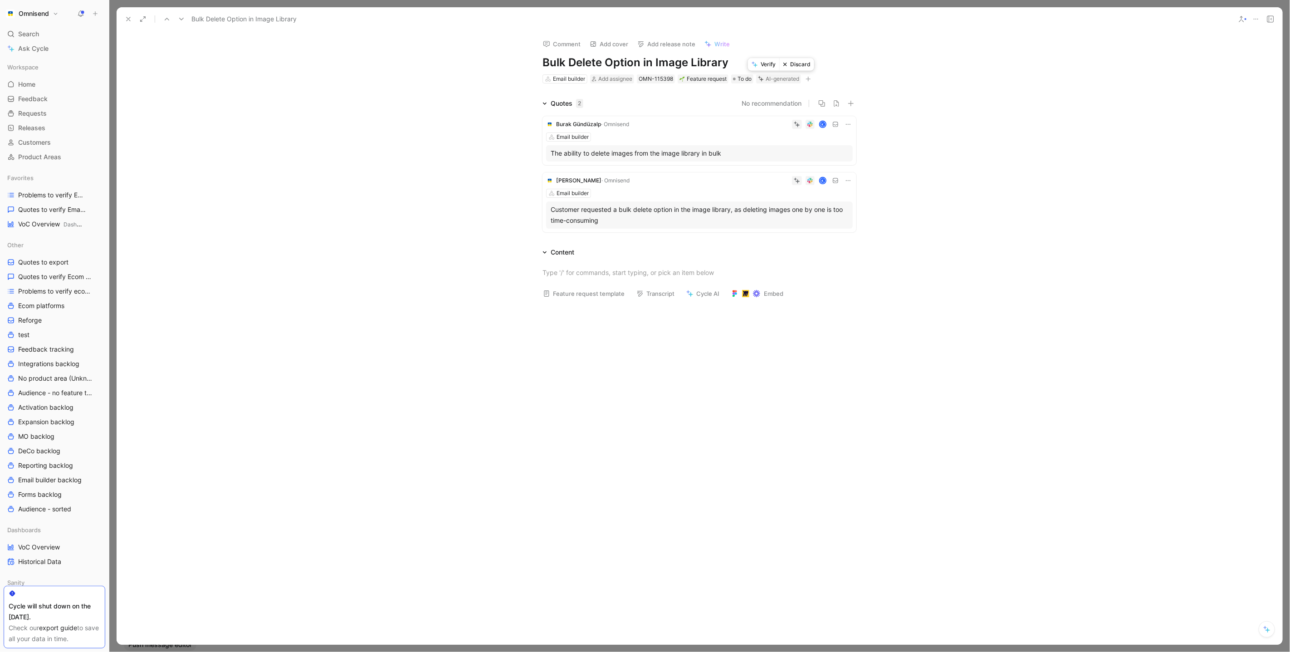
click at [765, 62] on button "Verify" at bounding box center [763, 64] width 31 height 13
click at [82, 40] on div "Search ⌘ K" at bounding box center [55, 34] width 102 height 14
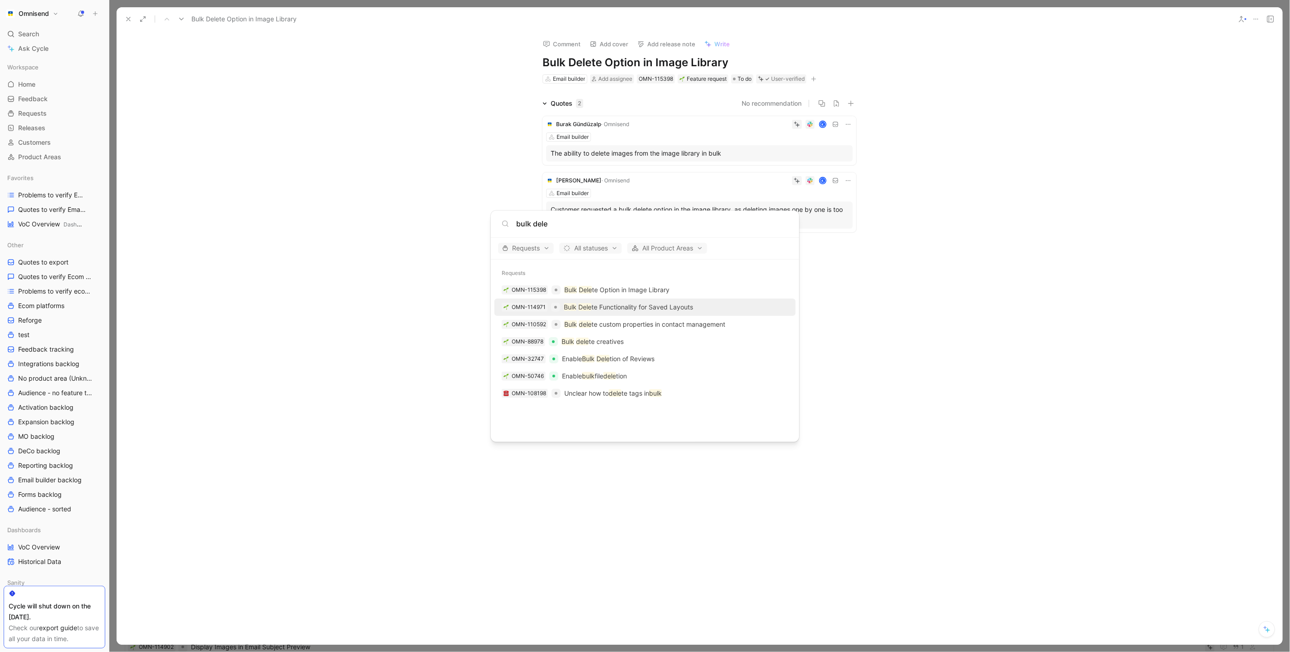
type input "bulk dele"
click at [610, 310] on p "Bulk Dele te Functionality for Saved Layouts" at bounding box center [628, 307] width 129 height 11
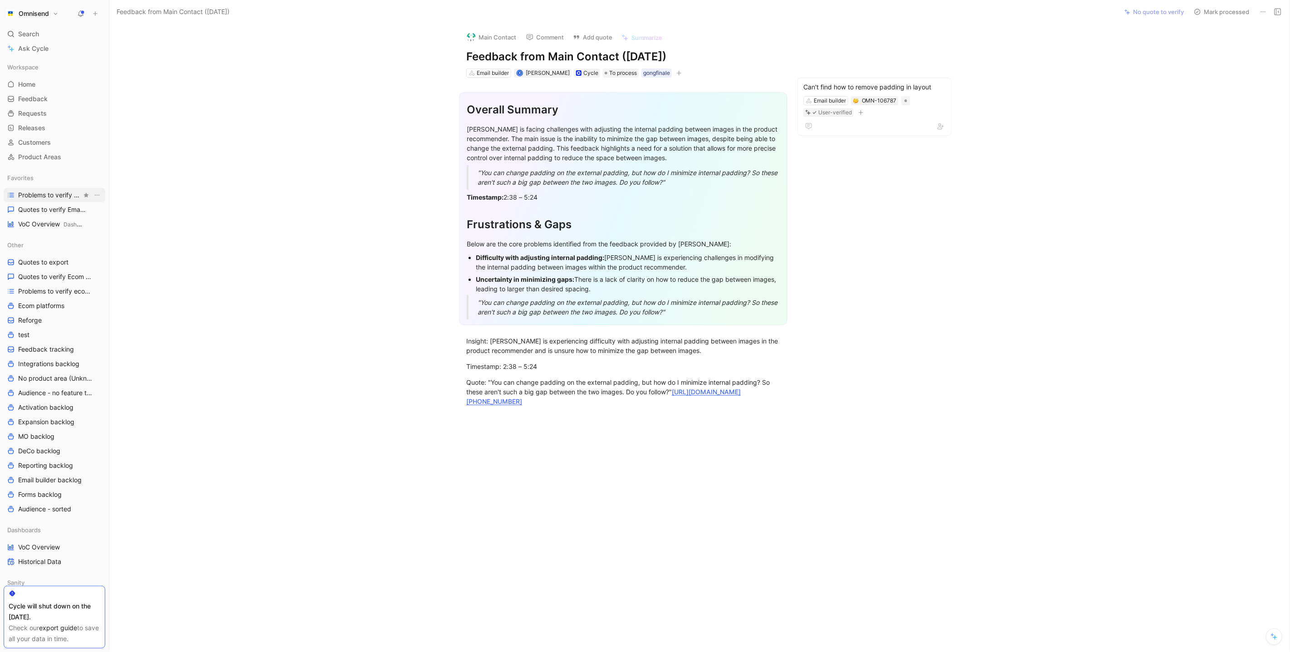
click at [48, 194] on span "Problems to verify Email Builder" at bounding box center [50, 195] width 64 height 9
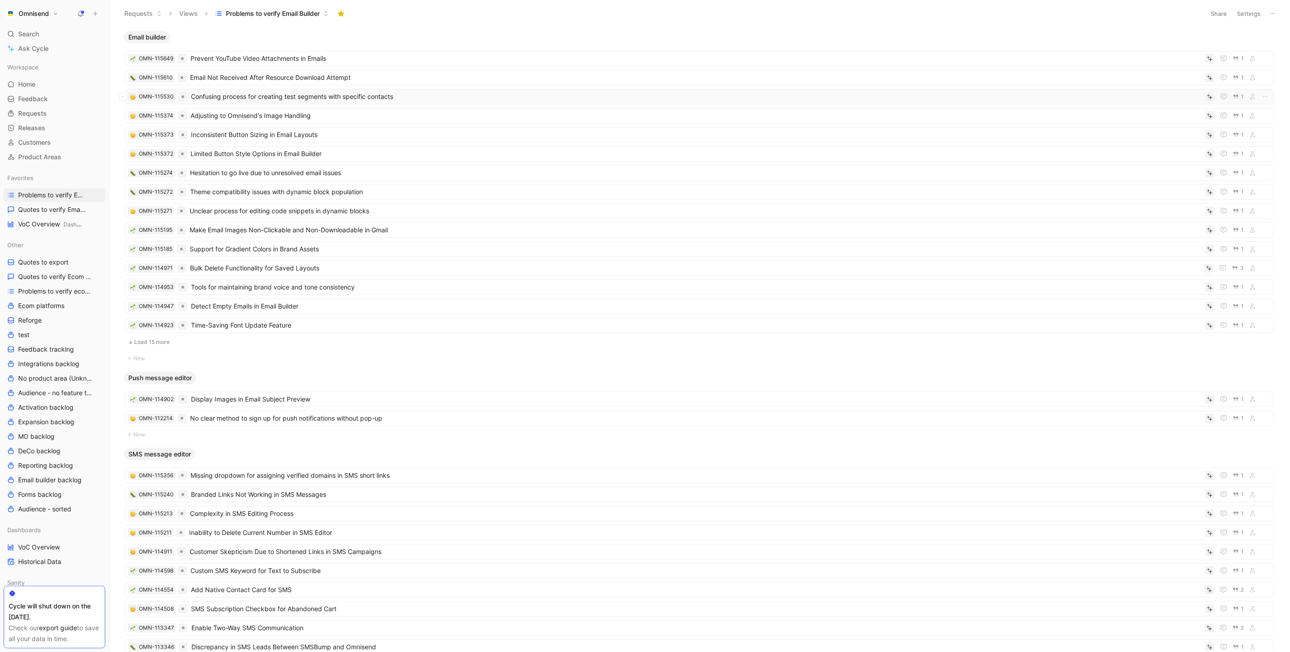
click at [401, 97] on span "Confusing process for creating test segments with specific contacts" at bounding box center [696, 96] width 1011 height 11
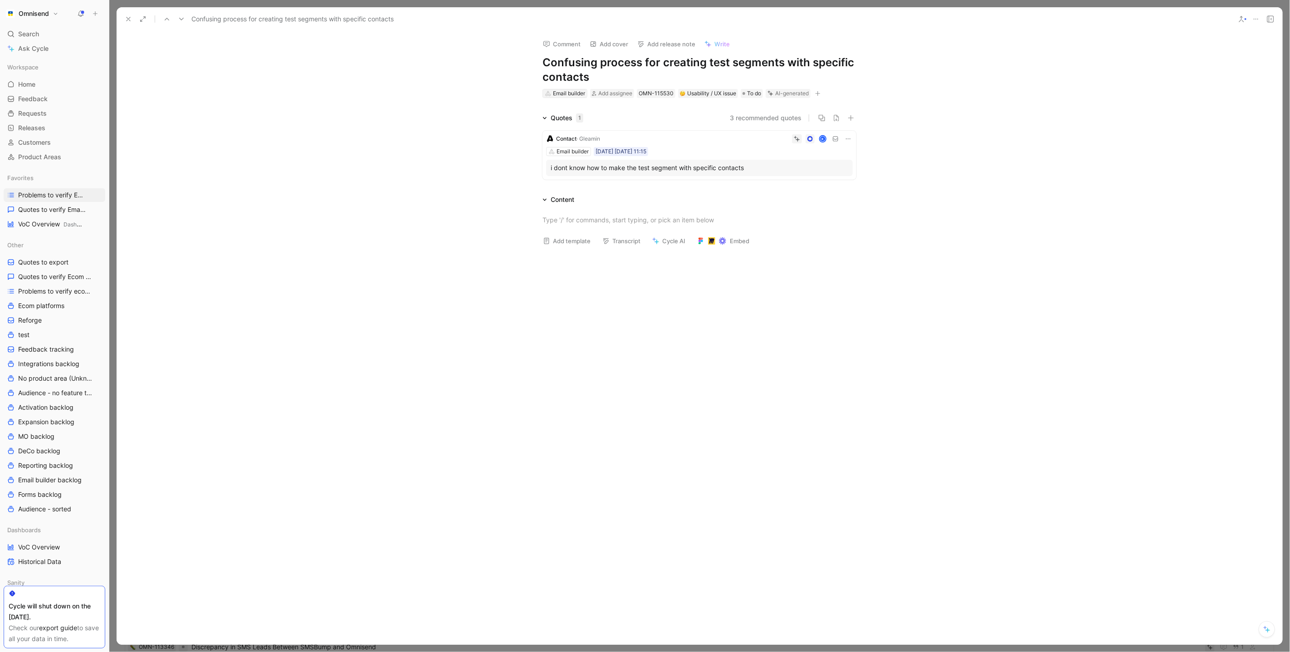
click at [570, 96] on div "Email builder" at bounding box center [569, 93] width 32 height 9
click at [576, 316] on span "Profiles & segments" at bounding box center [576, 317] width 59 height 8
click at [126, 15] on button at bounding box center [128, 19] width 13 height 13
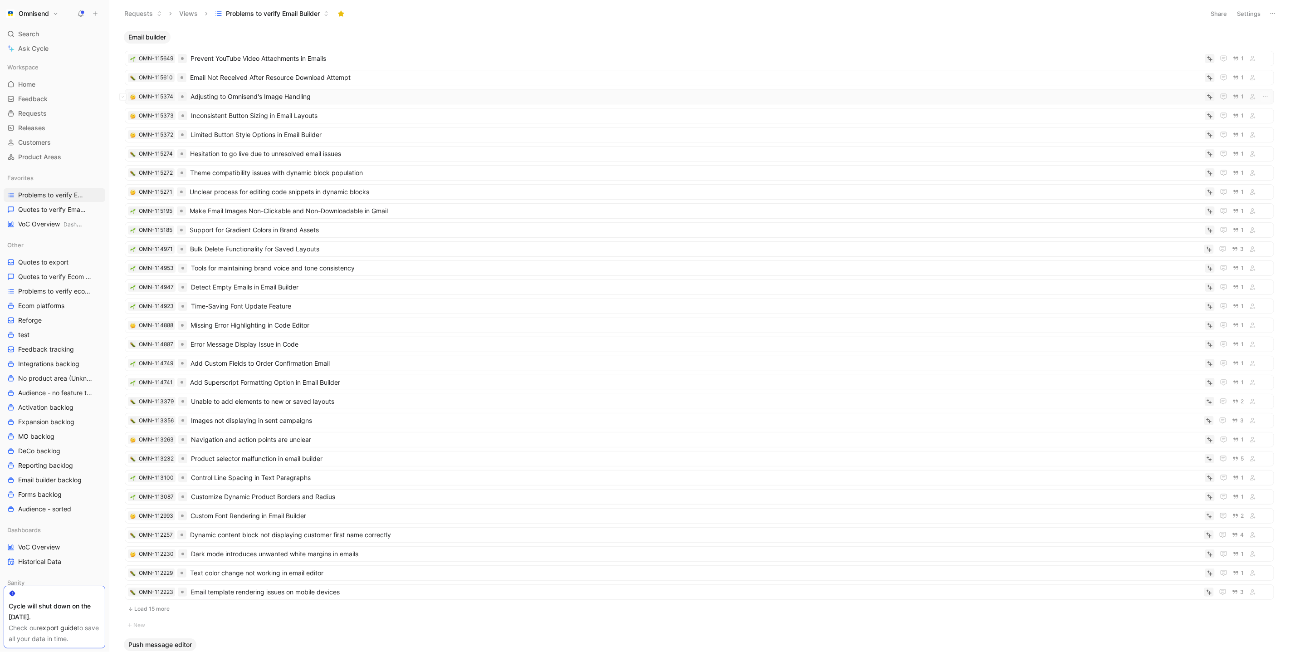
click at [281, 98] on span "Adjusting to Omnisend's Image Handling" at bounding box center [696, 96] width 1011 height 11
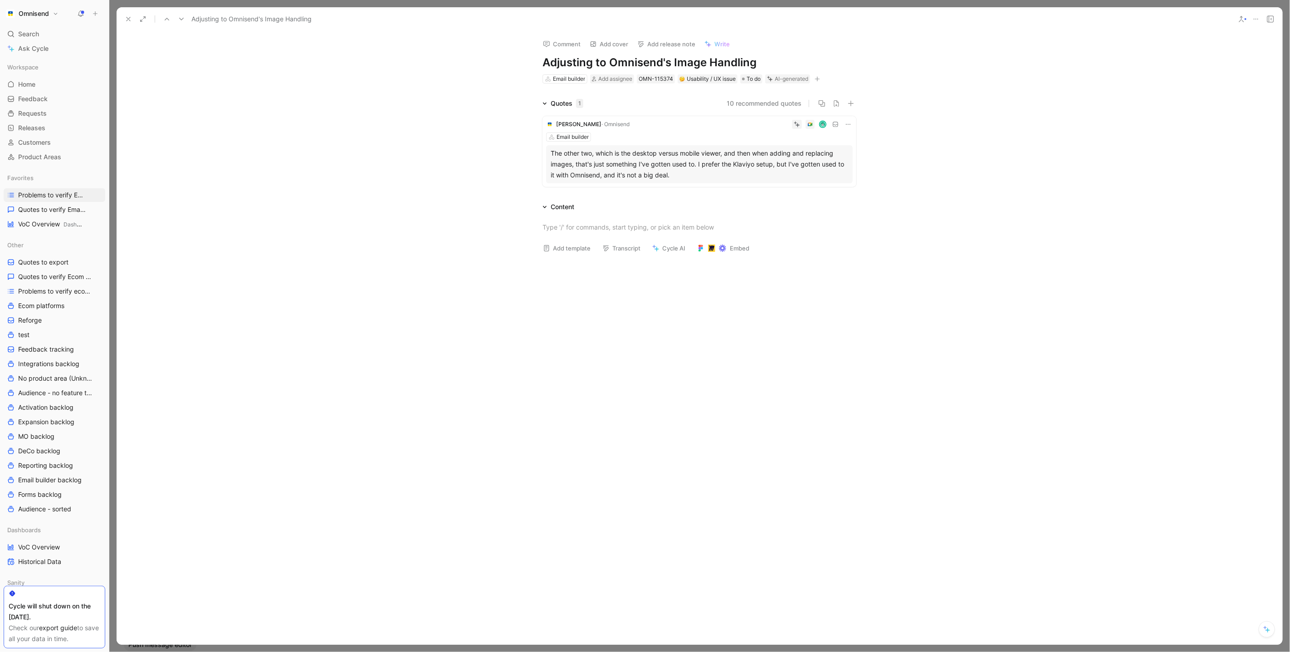
click at [576, 169] on div "The other two, which is the desktop versus mobile viewer, and then when adding …" at bounding box center [700, 164] width 298 height 33
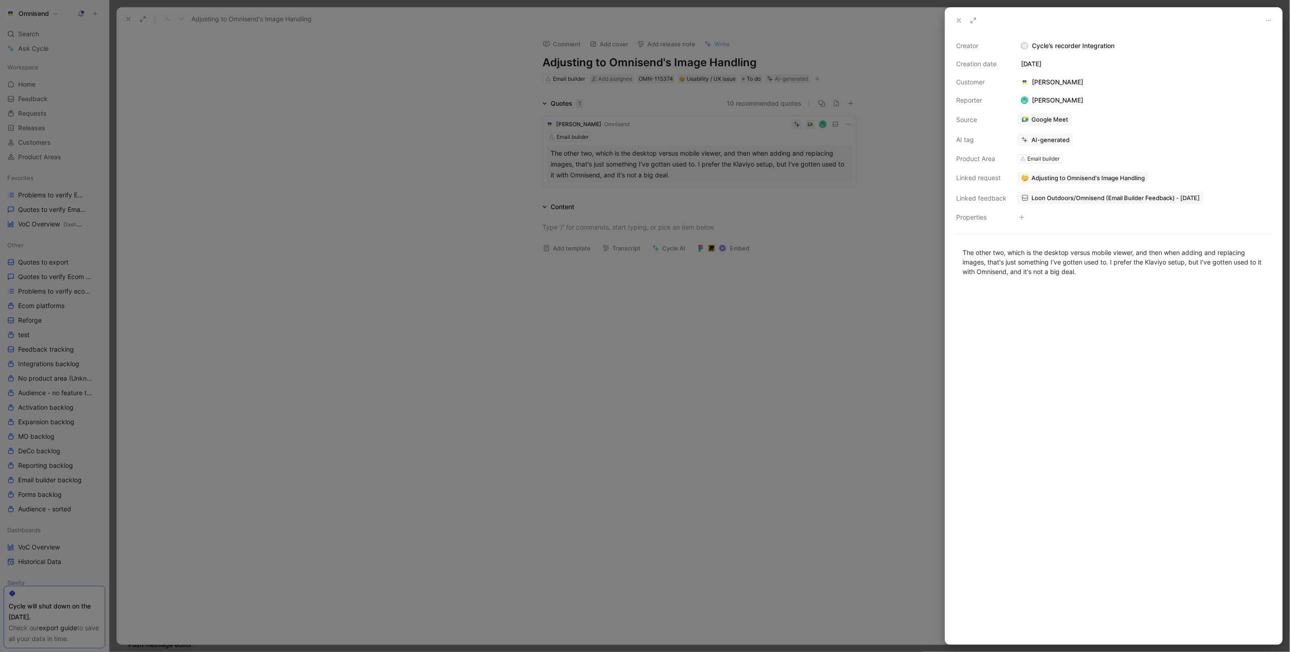
click at [1119, 196] on span "Loon Outdoors/Omnisend (Email Builder Feedback) - 9/16/2025" at bounding box center [1115, 198] width 168 height 8
click at [429, 258] on div at bounding box center [645, 326] width 1290 height 652
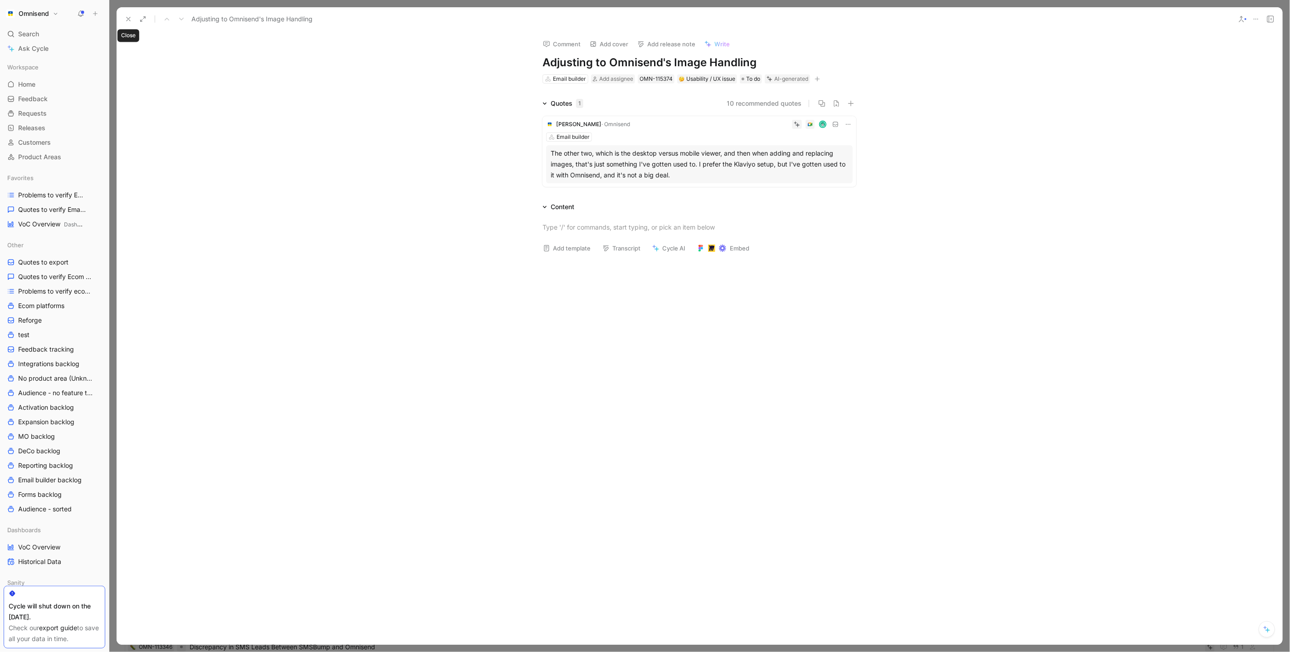
click at [125, 20] on icon at bounding box center [128, 18] width 7 height 7
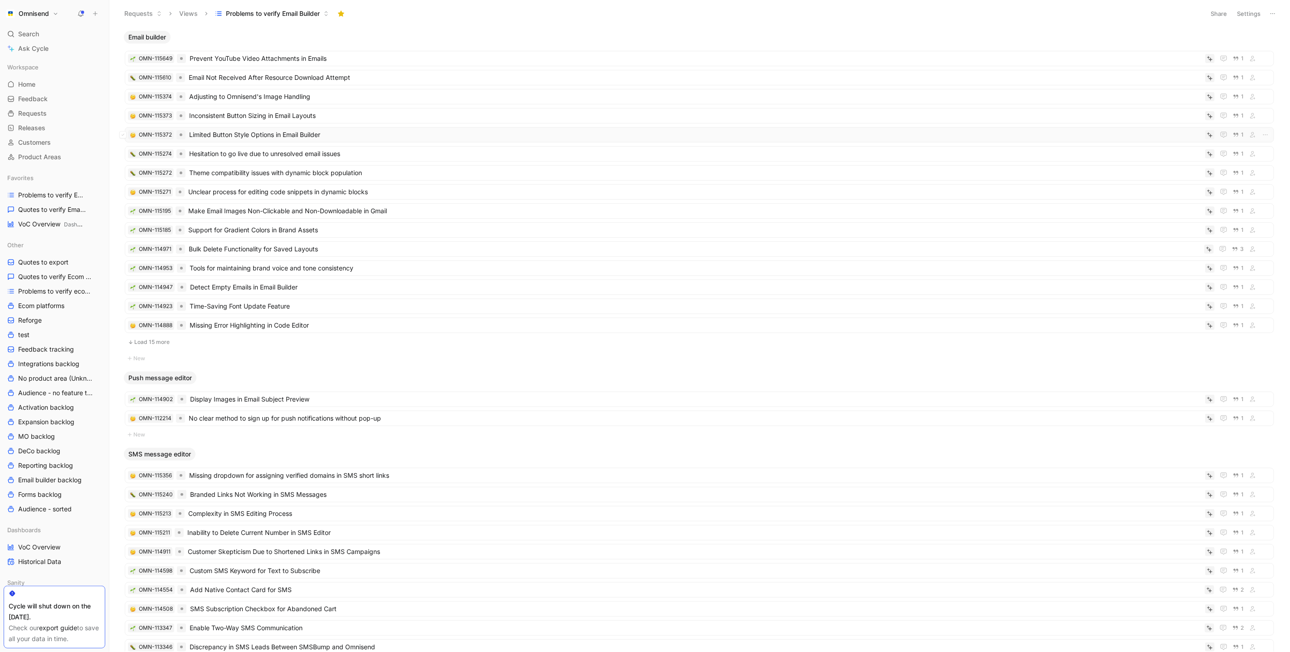
click at [252, 135] on span "Limited Button Style Options in Email Builder" at bounding box center [695, 134] width 1012 height 11
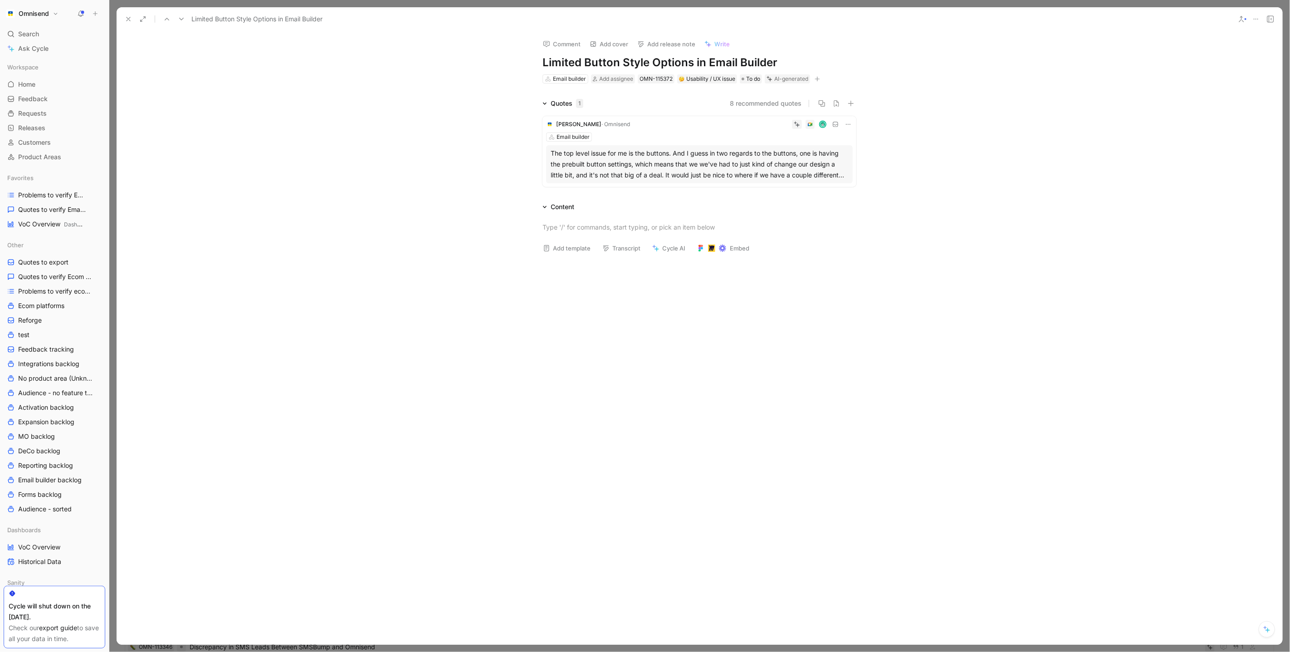
click at [127, 20] on icon at bounding box center [128, 18] width 7 height 7
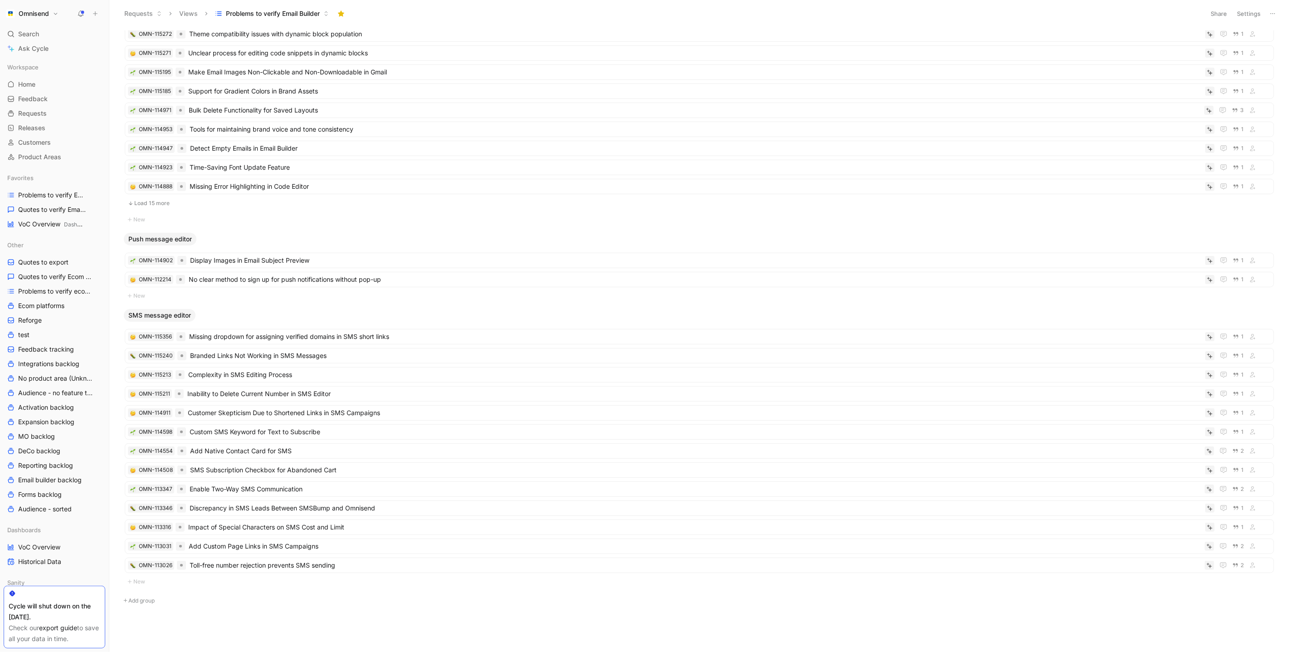
scroll to position [125, 0]
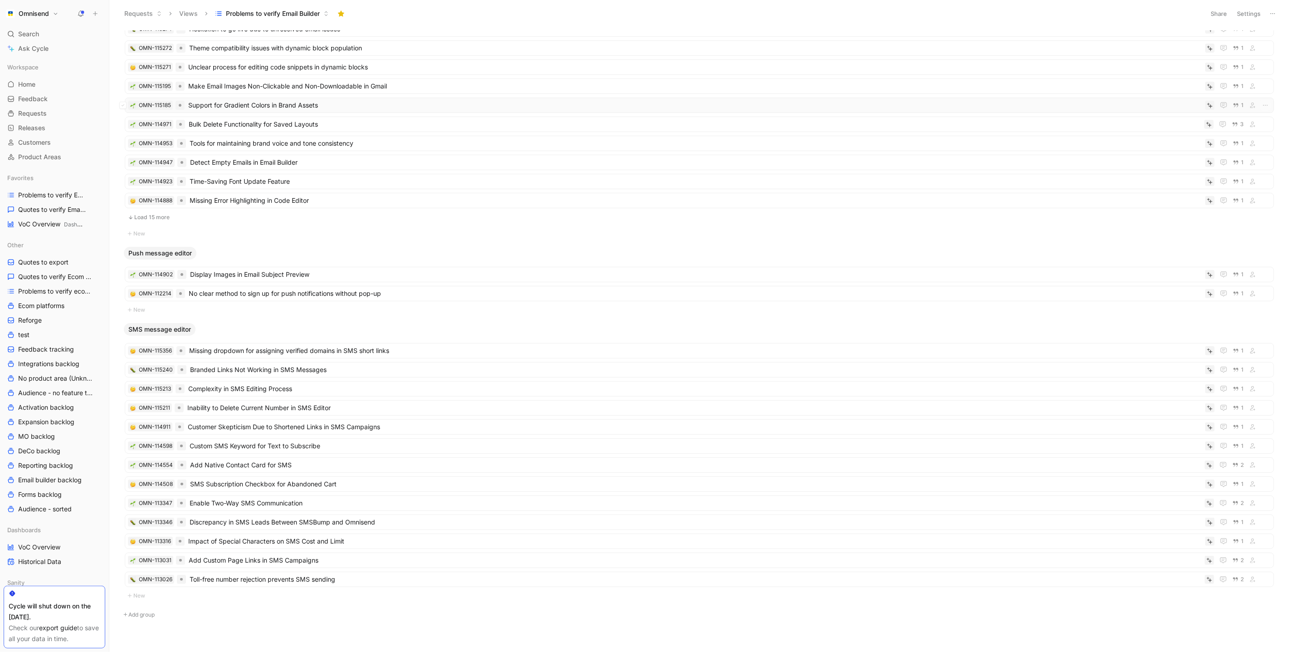
click at [261, 103] on span "Support for Gradient Colors in Brand Assets" at bounding box center [694, 105] width 1013 height 11
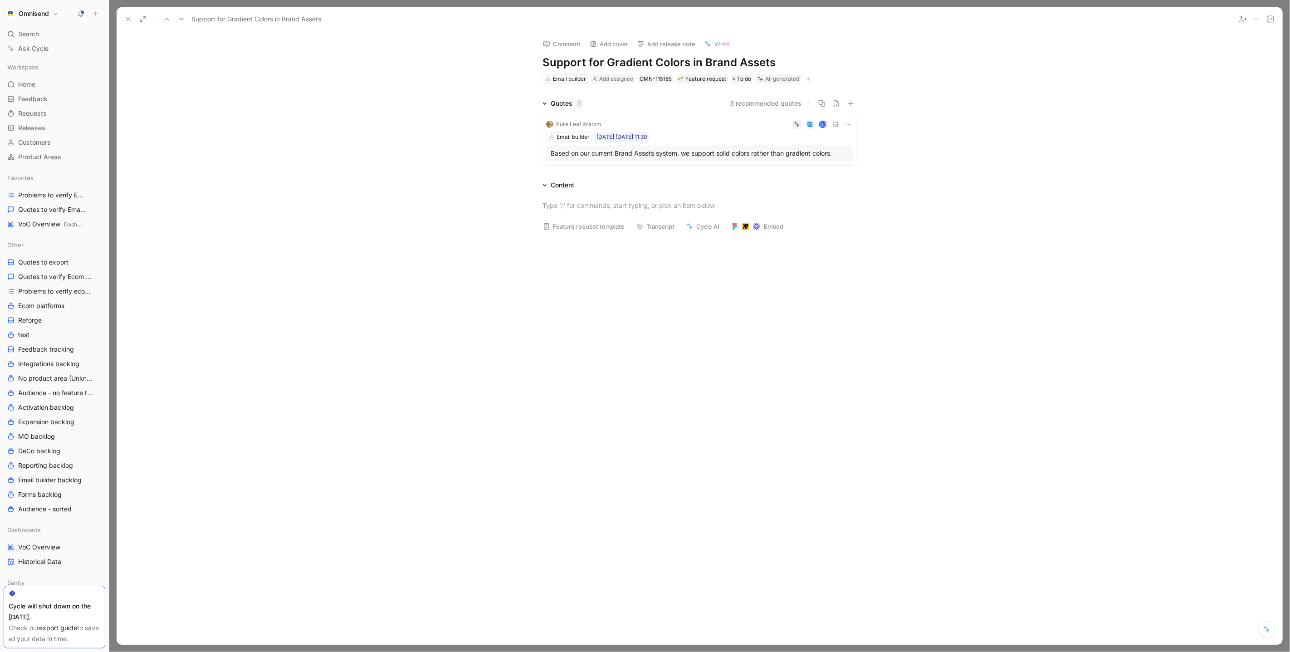
click at [680, 152] on div "Based on our current Brand Assets system, we support solid colors rather than g…" at bounding box center [700, 153] width 298 height 11
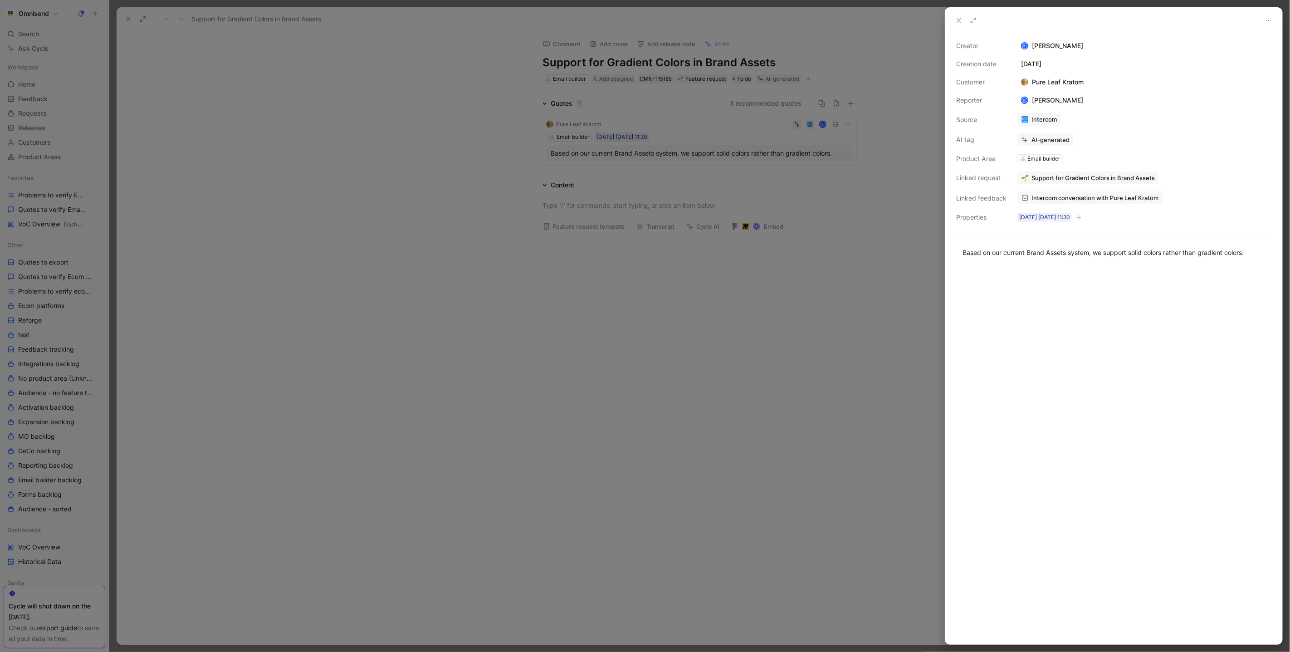
click at [1104, 195] on span "Intercom conversation with Pure Leaf Kratom" at bounding box center [1094, 198] width 127 height 8
